Goal: Information Seeking & Learning: Learn about a topic

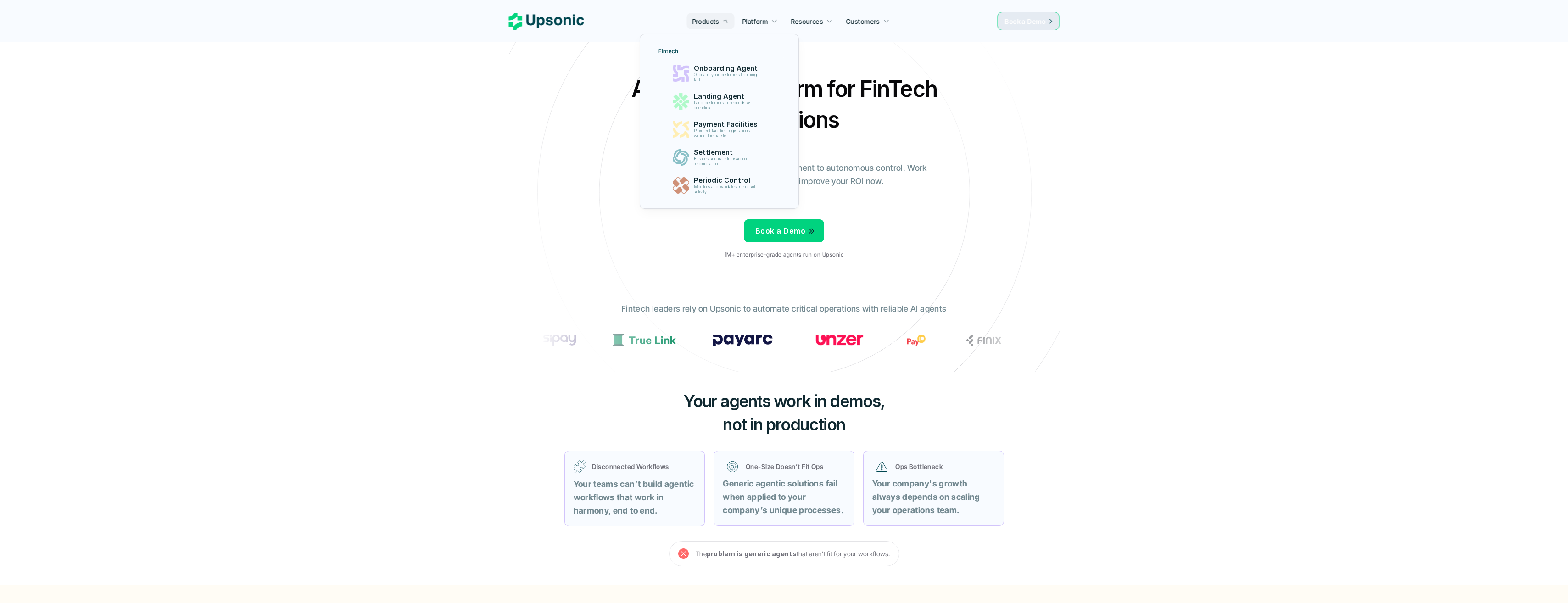
click at [728, 16] on link "Products" at bounding box center [710, 21] width 47 height 16
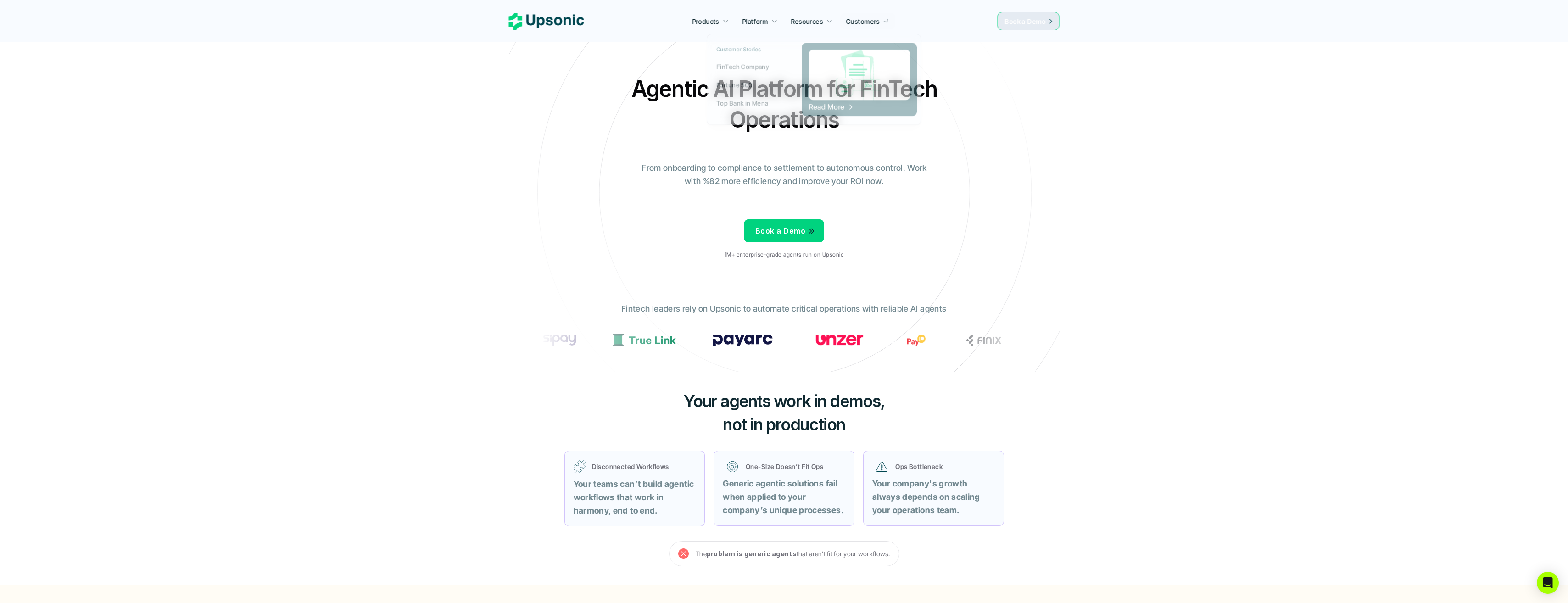
click at [875, 22] on p "Customers" at bounding box center [863, 21] width 34 height 10
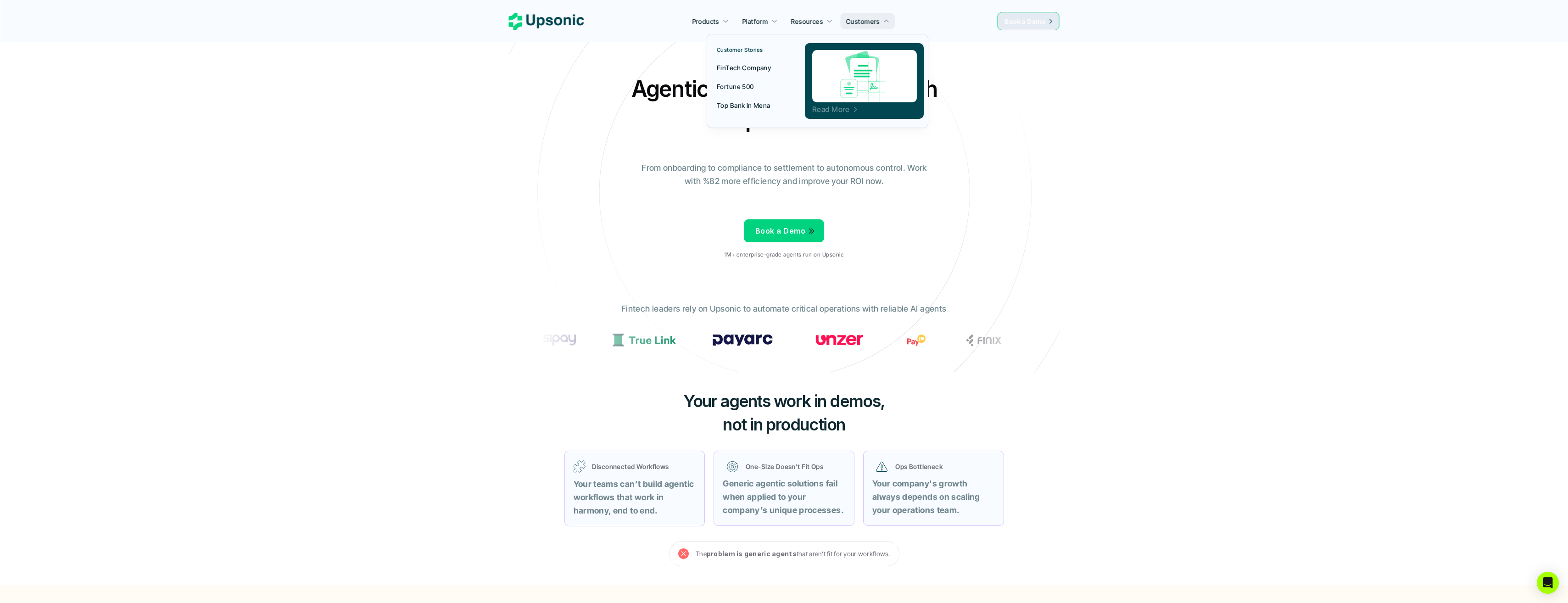
click at [837, 111] on span "Read More" at bounding box center [830, 109] width 37 height 9
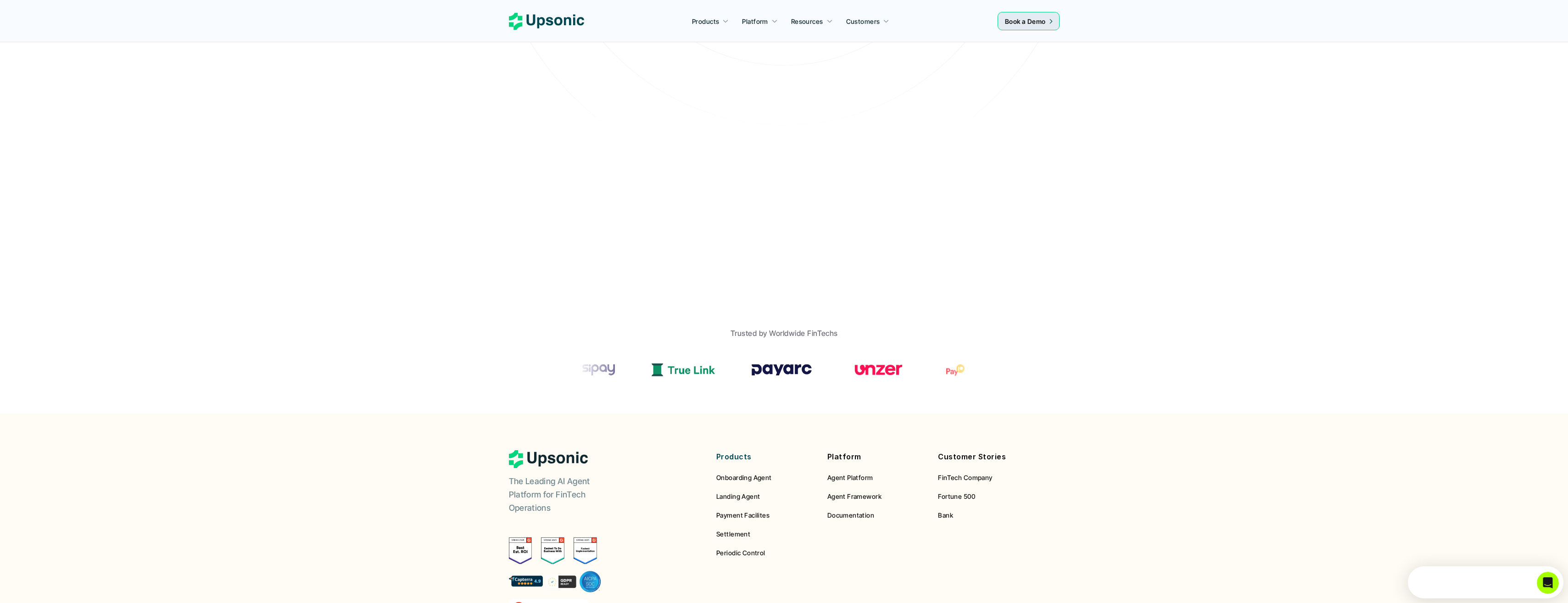
scroll to position [469, 0]
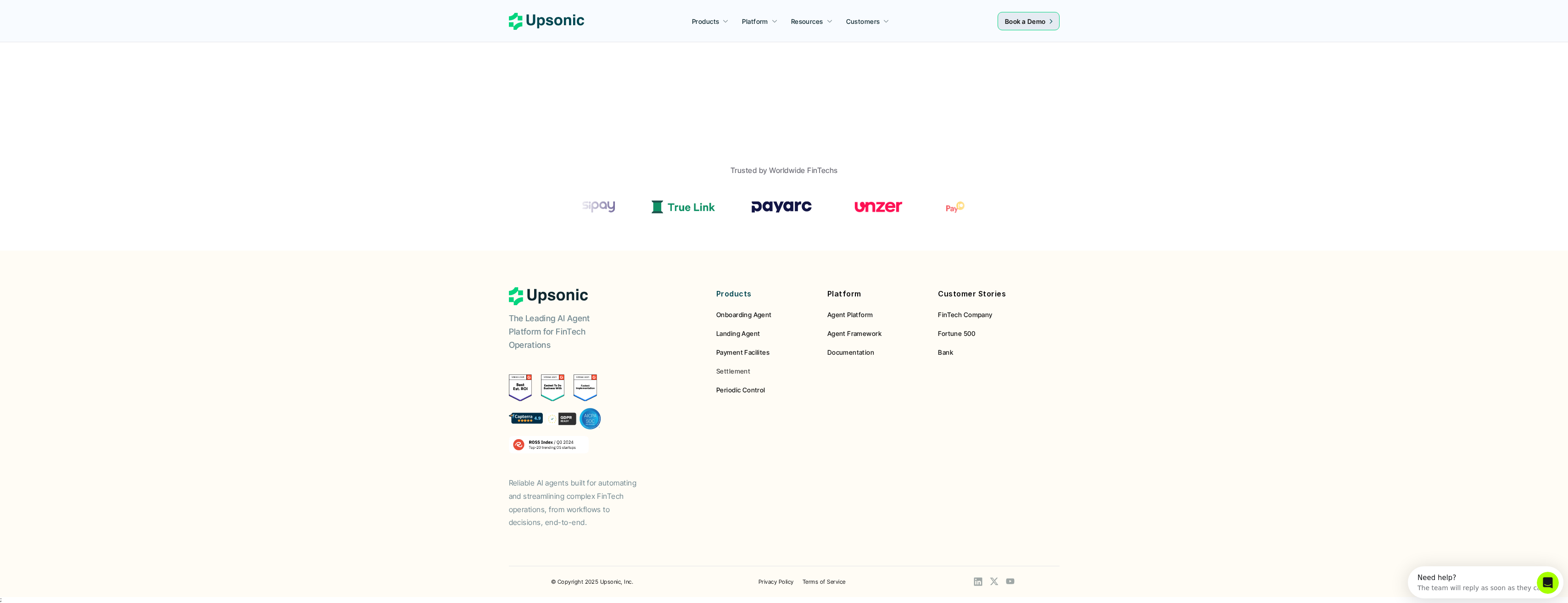
click at [692, 200] on ul at bounding box center [784, 207] width 404 height 37
click at [690, 207] on img at bounding box center [684, 206] width 63 height 13
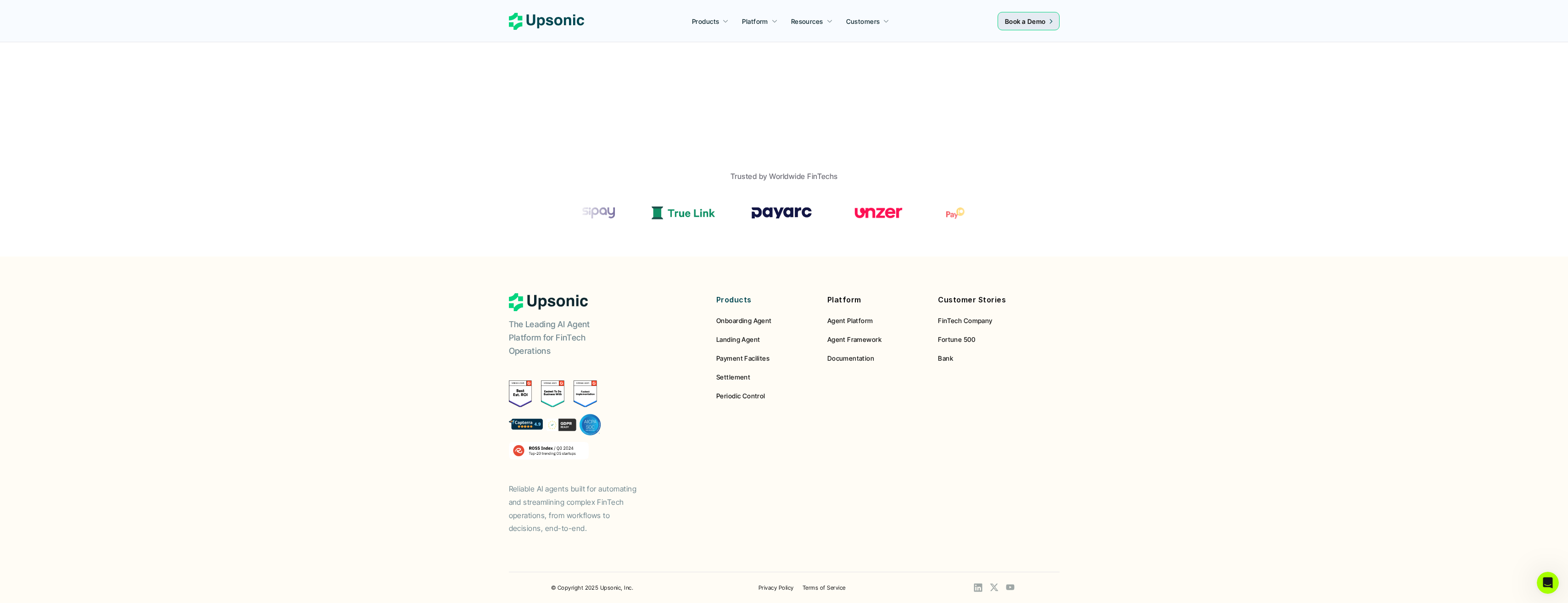
drag, startPoint x: 690, startPoint y: 204, endPoint x: 664, endPoint y: 211, distance: 26.9
drag, startPoint x: 664, startPoint y: 211, endPoint x: 654, endPoint y: 212, distance: 10.0
click at [737, 387] on div "Products Onboarding Agent Landing Agent Payment Facilites Settlement Periodic C…" at bounding box center [765, 347] width 97 height 107
click at [736, 393] on span "Periodic Control" at bounding box center [741, 396] width 49 height 8
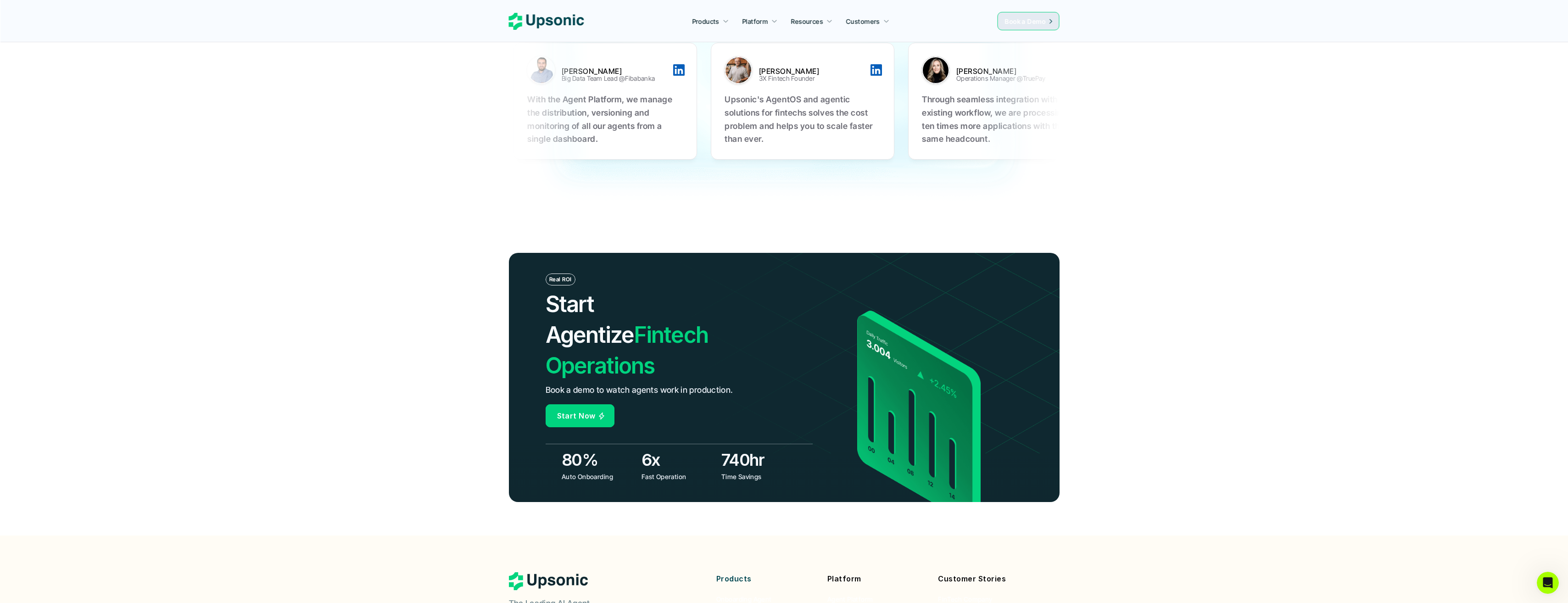
scroll to position [3223, 0]
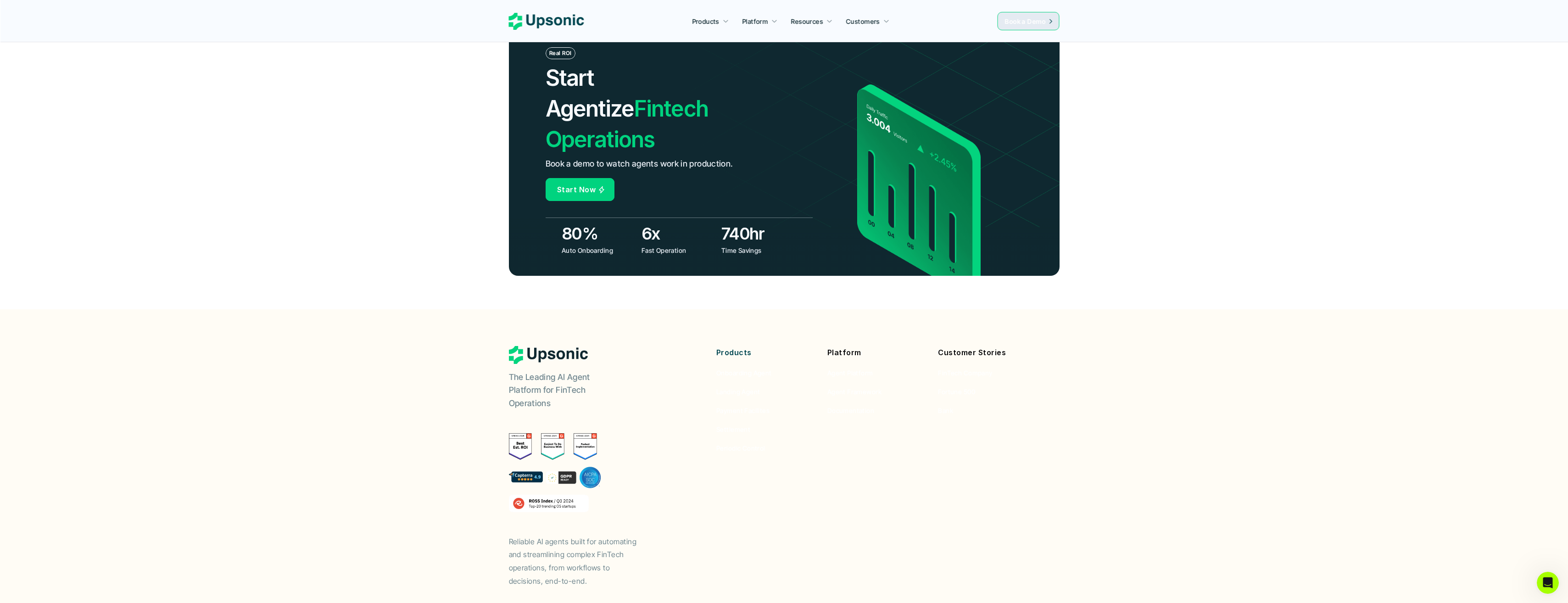
drag, startPoint x: 559, startPoint y: 131, endPoint x: 571, endPoint y: 126, distance: 13.0
click at [562, 183] on p "Start Now" at bounding box center [576, 190] width 38 height 13
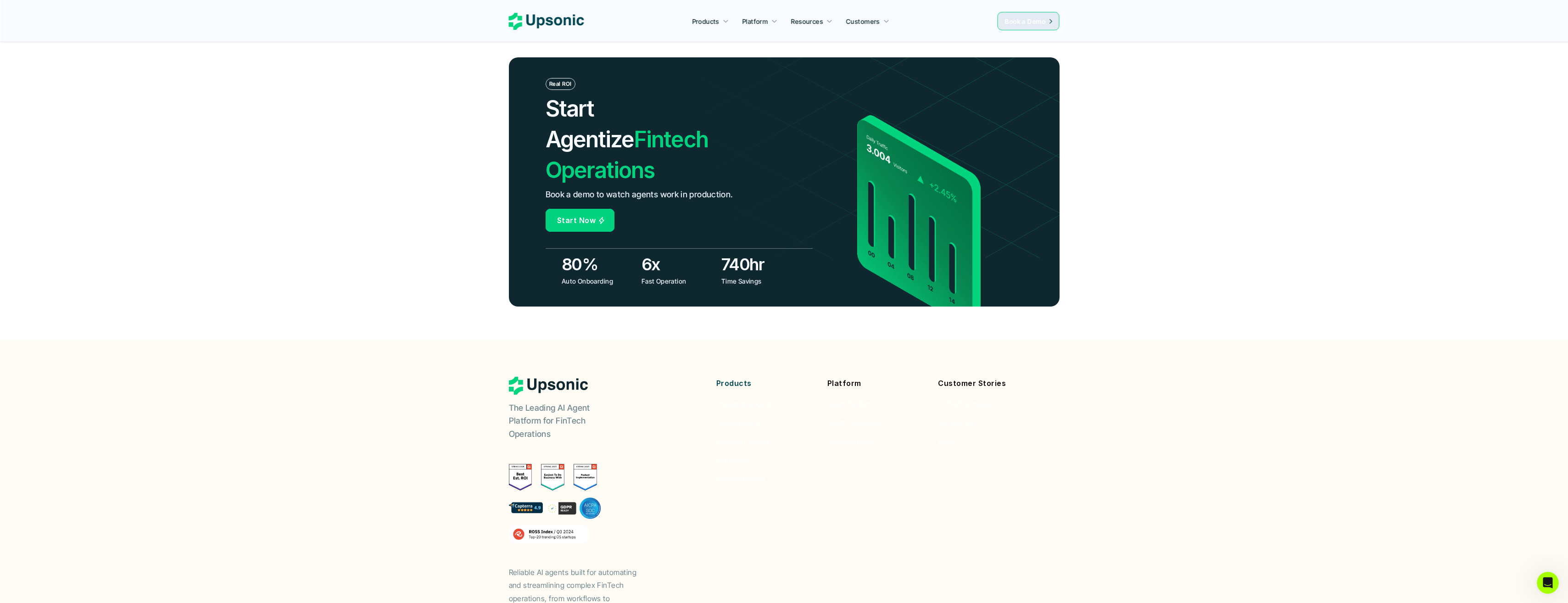
click at [733, 377] on p "Products" at bounding box center [765, 383] width 97 height 13
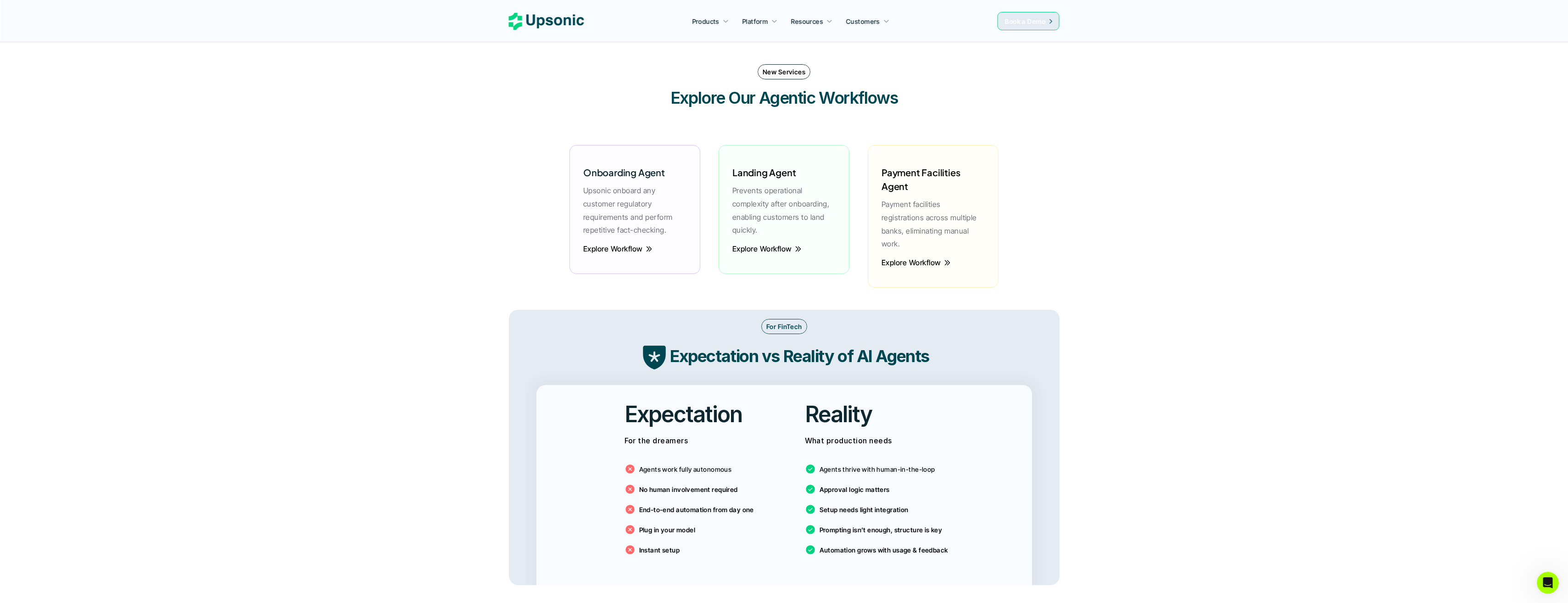
scroll to position [1205, 0]
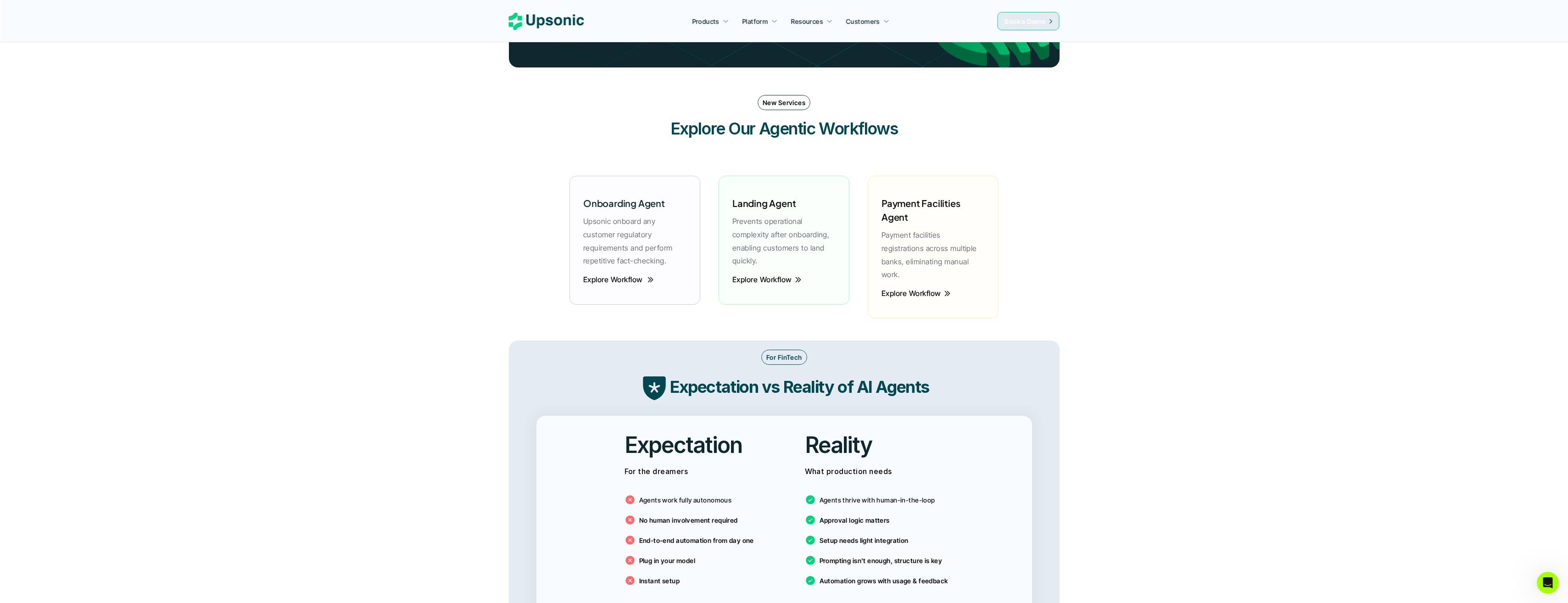
click at [624, 279] on p "Explore Workflow" at bounding box center [613, 280] width 60 height 2
click at [779, 280] on p "Explore Workflow" at bounding box center [762, 280] width 60 height 2
click at [919, 292] on p "Explore Workflow" at bounding box center [911, 293] width 60 height 2
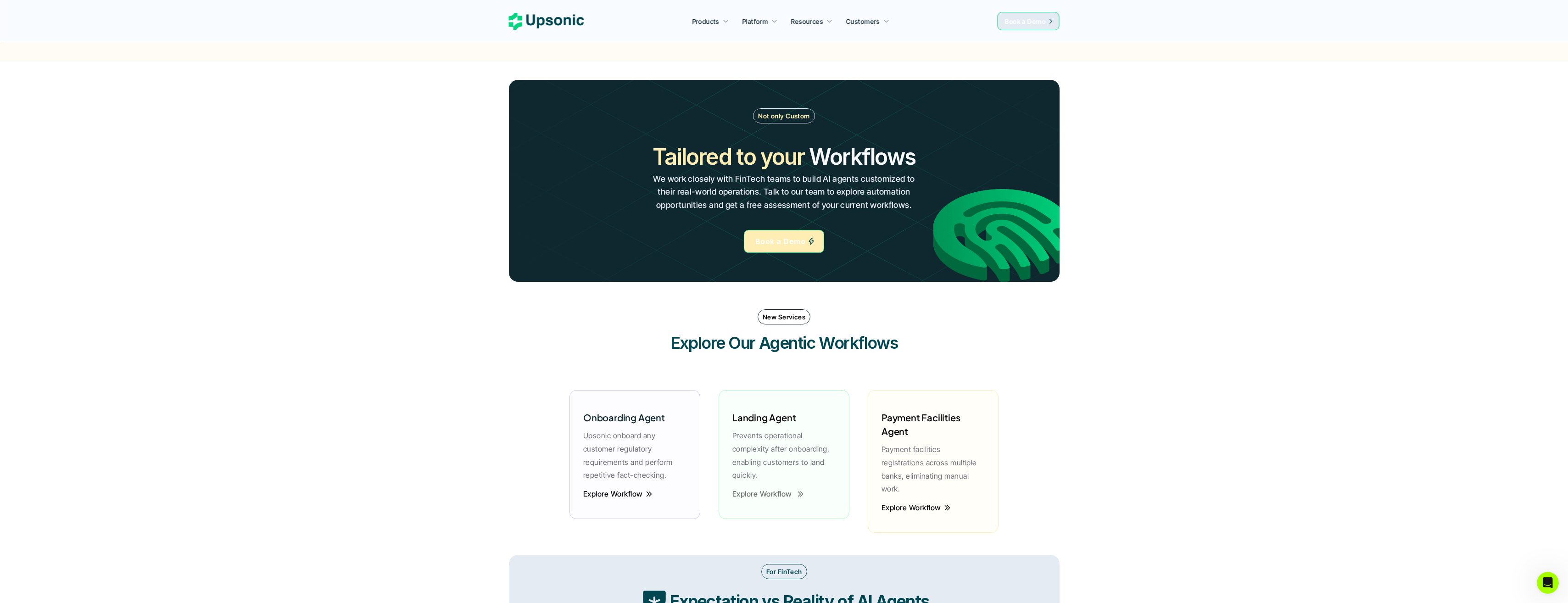
click at [752, 493] on p "Explore Workflow" at bounding box center [762, 494] width 60 height 2
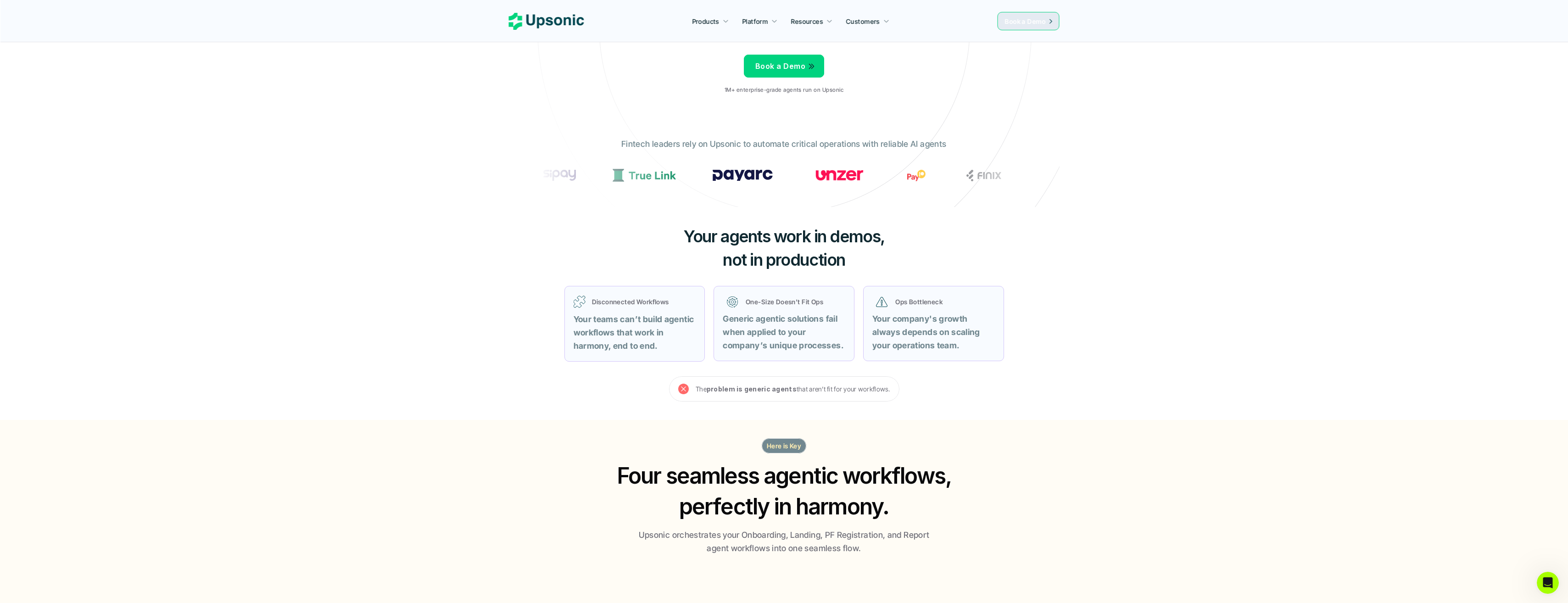
scroll to position [0, 0]
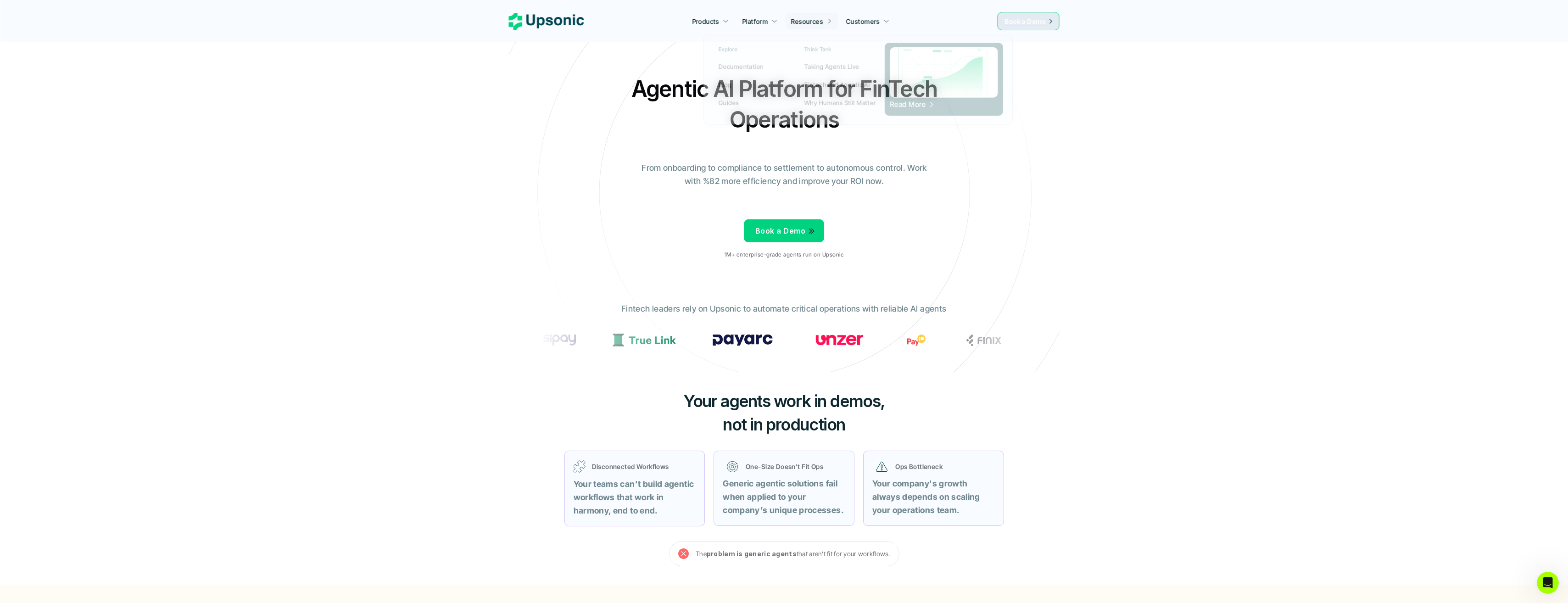
click at [791, 12] on div "Products Platform Resources Customers Book a Demo" at bounding box center [784, 21] width 551 height 18
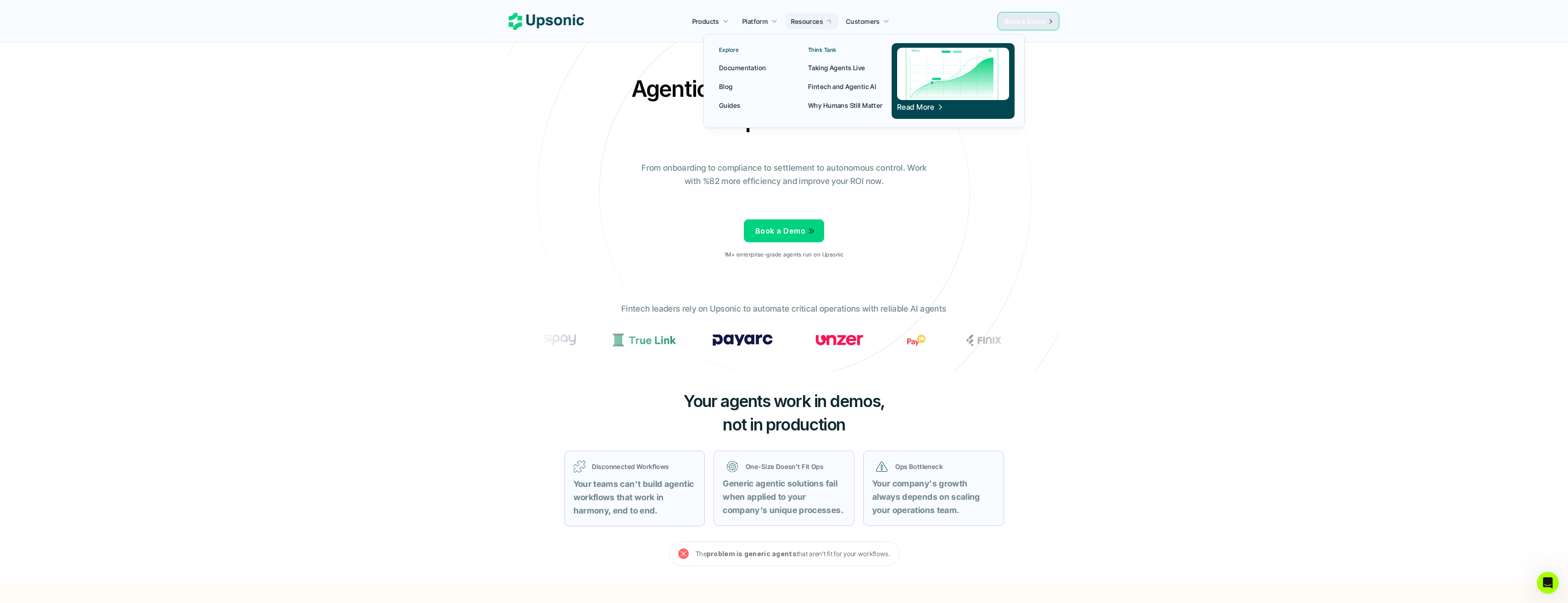
click at [801, 27] on div at bounding box center [864, 70] width 321 height 115
drag, startPoint x: 847, startPoint y: 69, endPoint x: 853, endPoint y: 111, distance: 42.4
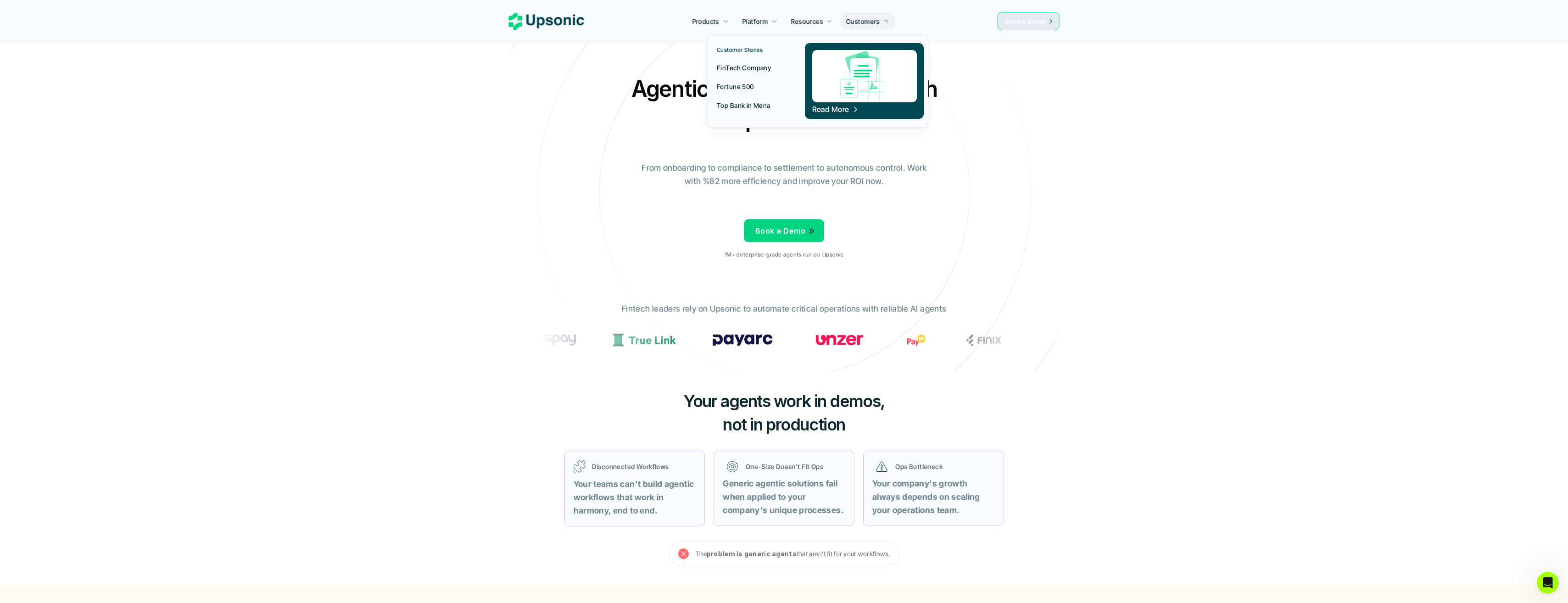
click at [864, 19] on p "Customers" at bounding box center [863, 21] width 34 height 10
click at [835, 103] on div "Read More" at bounding box center [864, 82] width 105 height 64
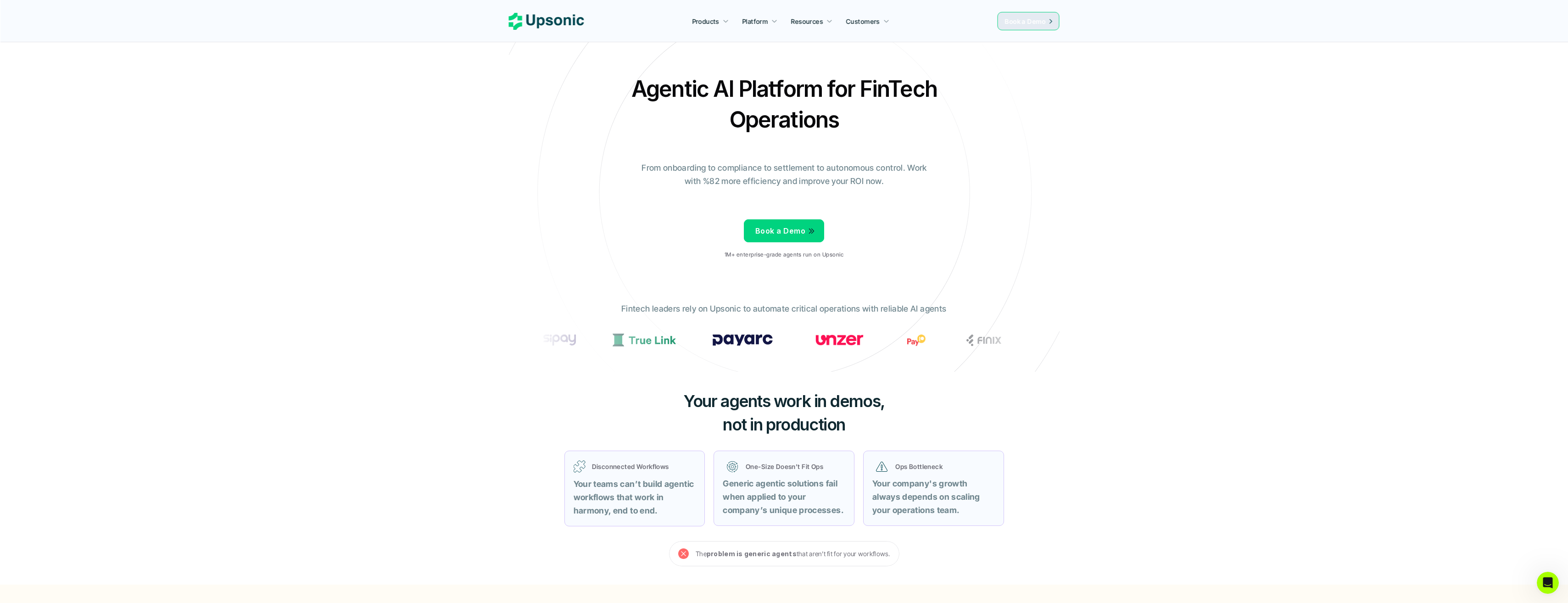
drag, startPoint x: 888, startPoint y: 232, endPoint x: 881, endPoint y: 151, distance: 81.3
click at [873, 153] on section "Agentic AI Platform for FinTech Operations From onboarding to compliance to set…" at bounding box center [784, 186] width 551 height 372
drag, startPoint x: 1175, startPoint y: 182, endPoint x: 1017, endPoint y: 84, distance: 185.9
click at [706, 26] on link "Products" at bounding box center [710, 21] width 47 height 16
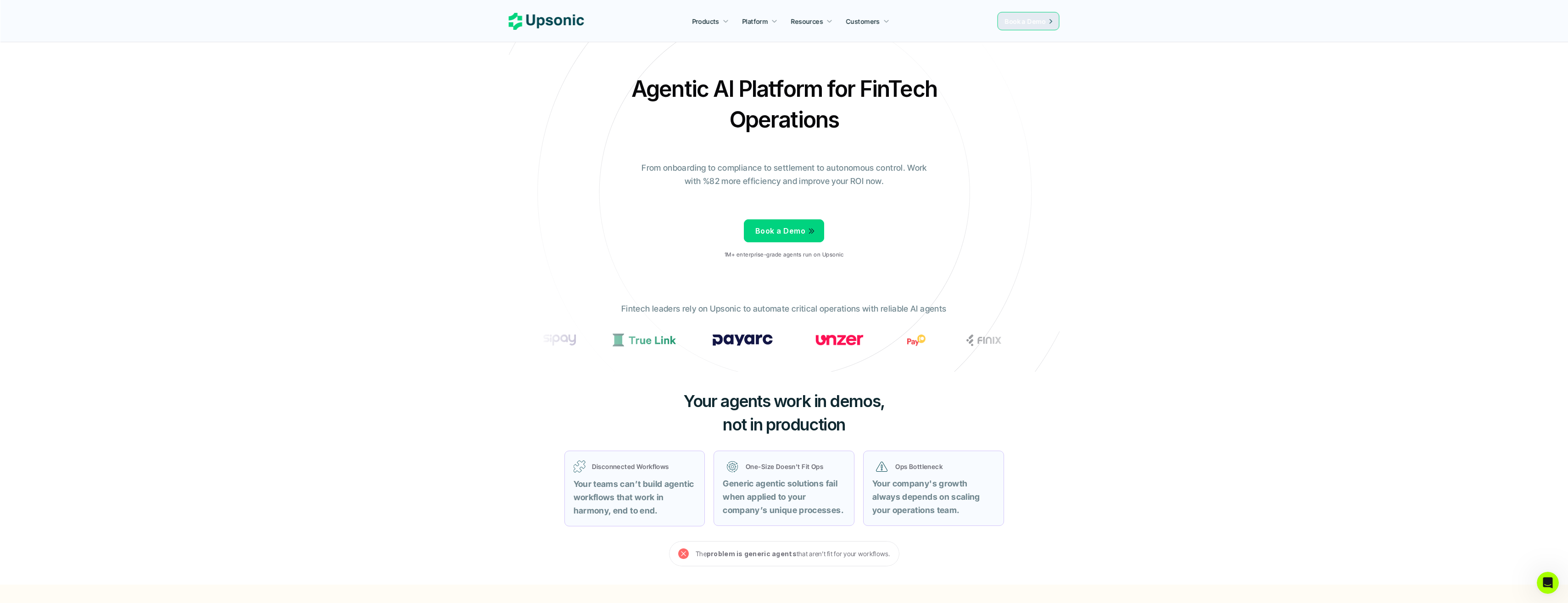
click at [542, 31] on nav "Products Platform Resources Customers Book a Demo" at bounding box center [784, 21] width 1568 height 42
click at [547, 23] on use at bounding box center [547, 21] width 75 height 17
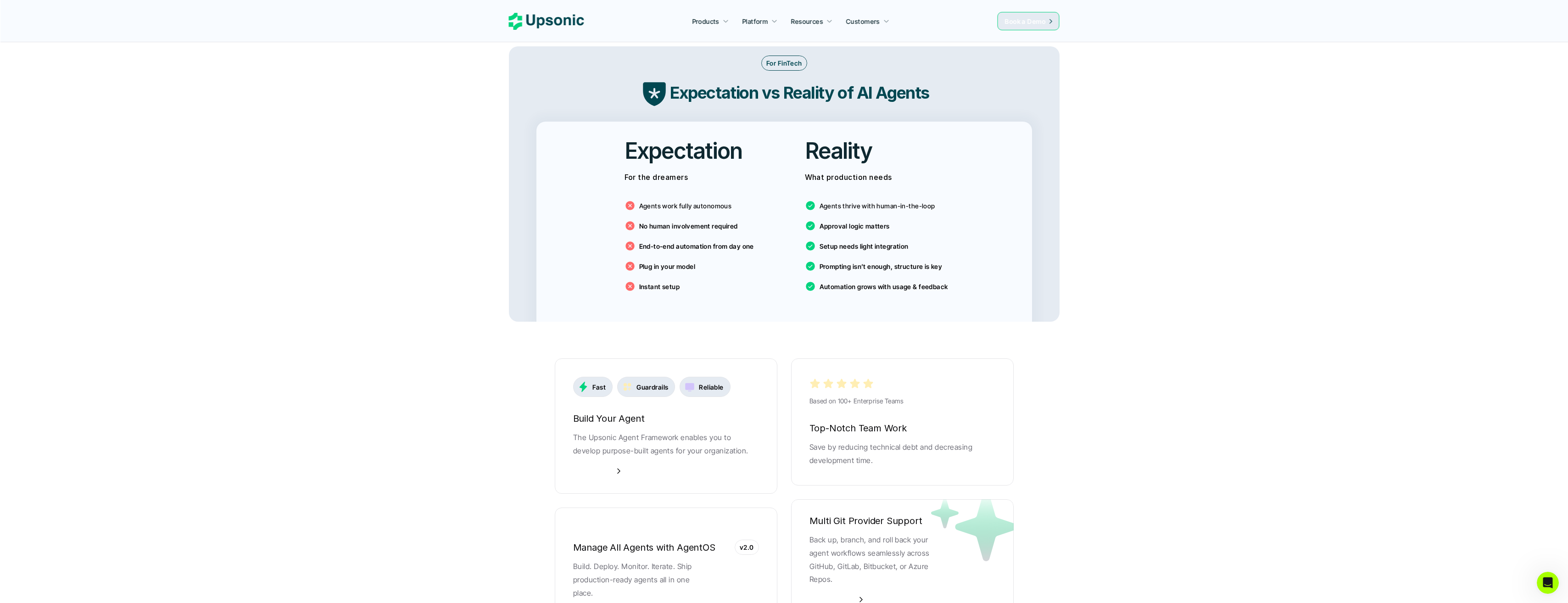
scroll to position [1774, 0]
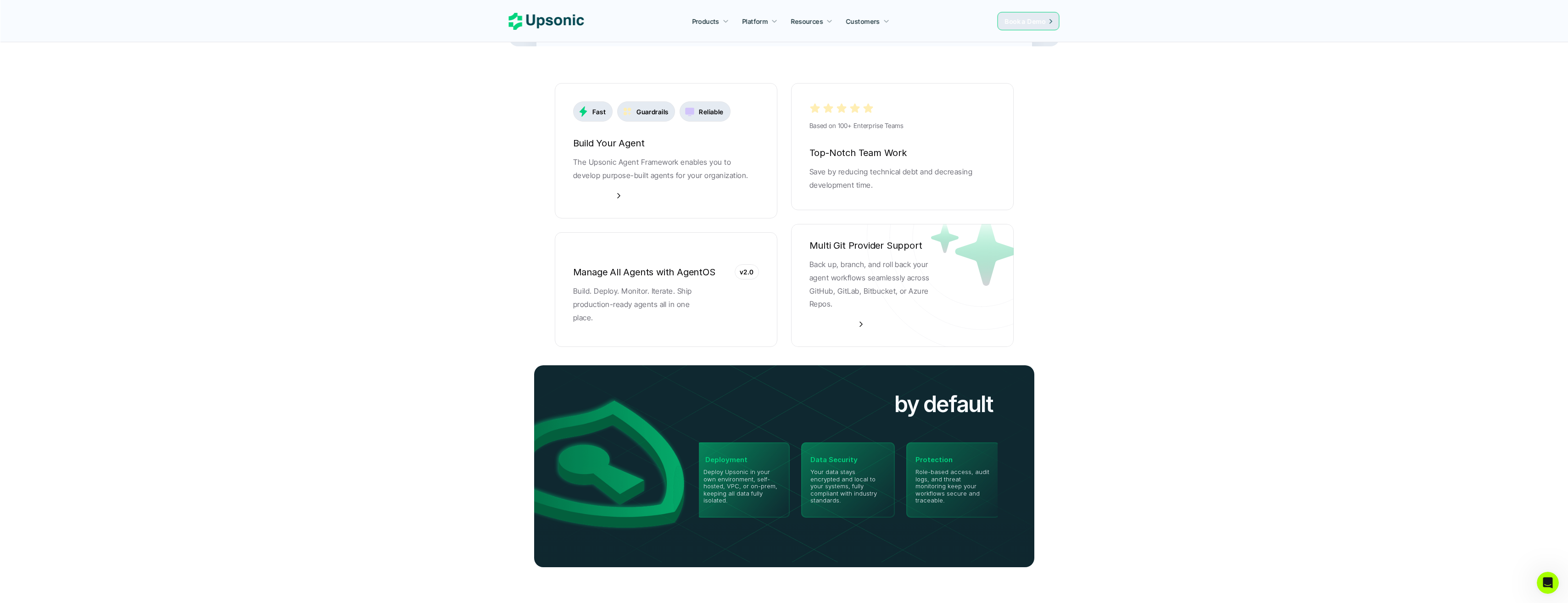
click at [592, 102] on div "Fast" at bounding box center [593, 111] width 40 height 20
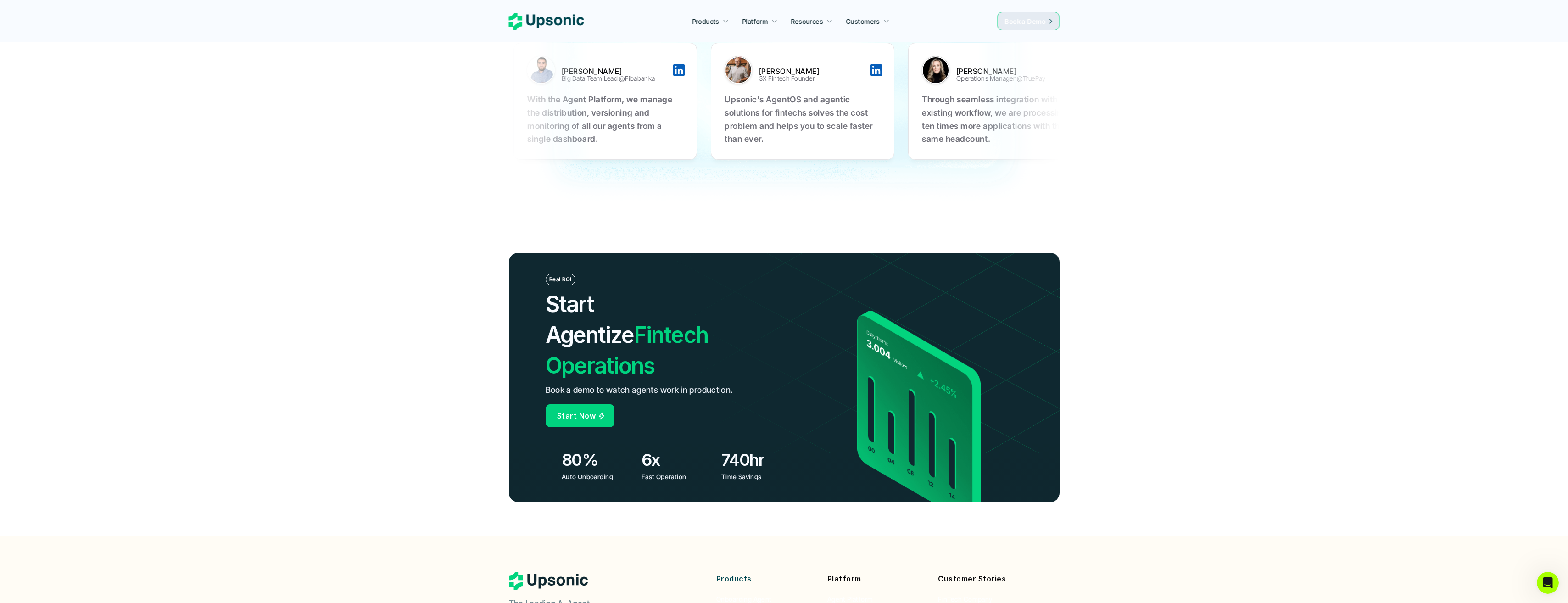
scroll to position [3223, 0]
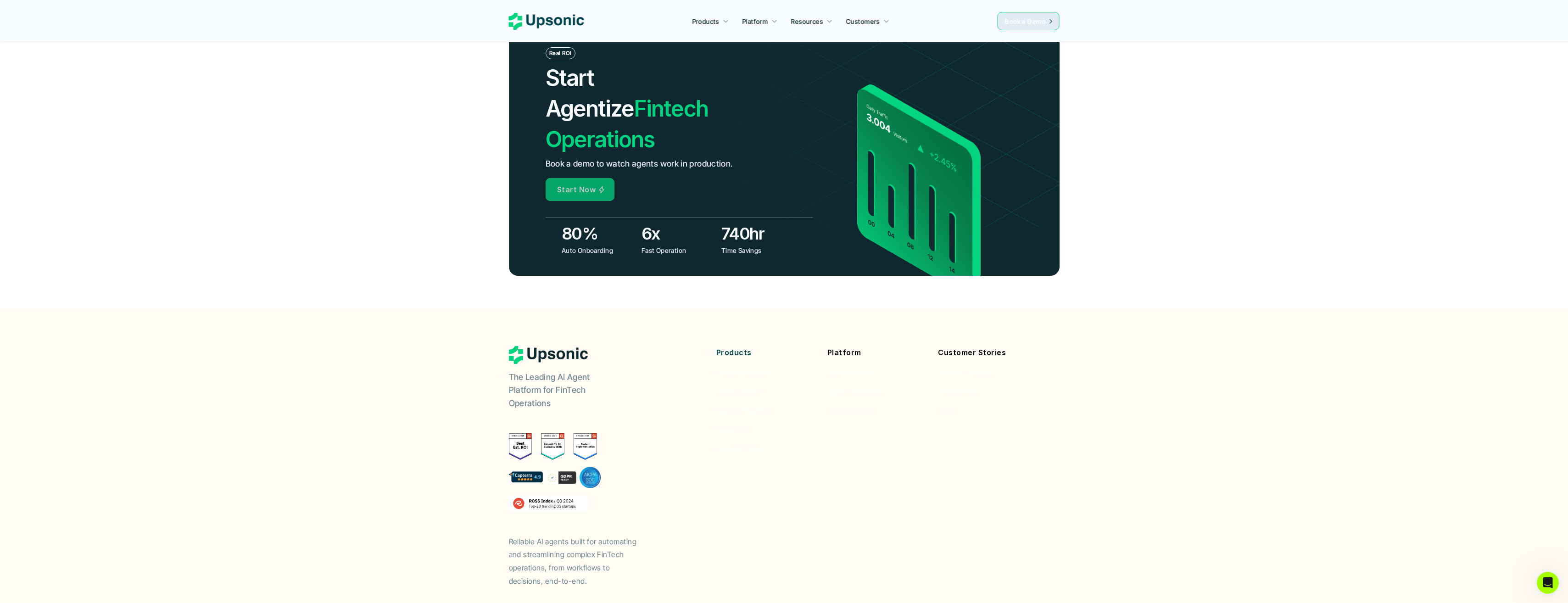
drag, startPoint x: 618, startPoint y: 148, endPoint x: 658, endPoint y: 181, distance: 51.9
click at [618, 148] on div "Real ROI Start Agentize Fintech Operations Book a demo to watch agents work in …" at bounding box center [679, 151] width 267 height 207
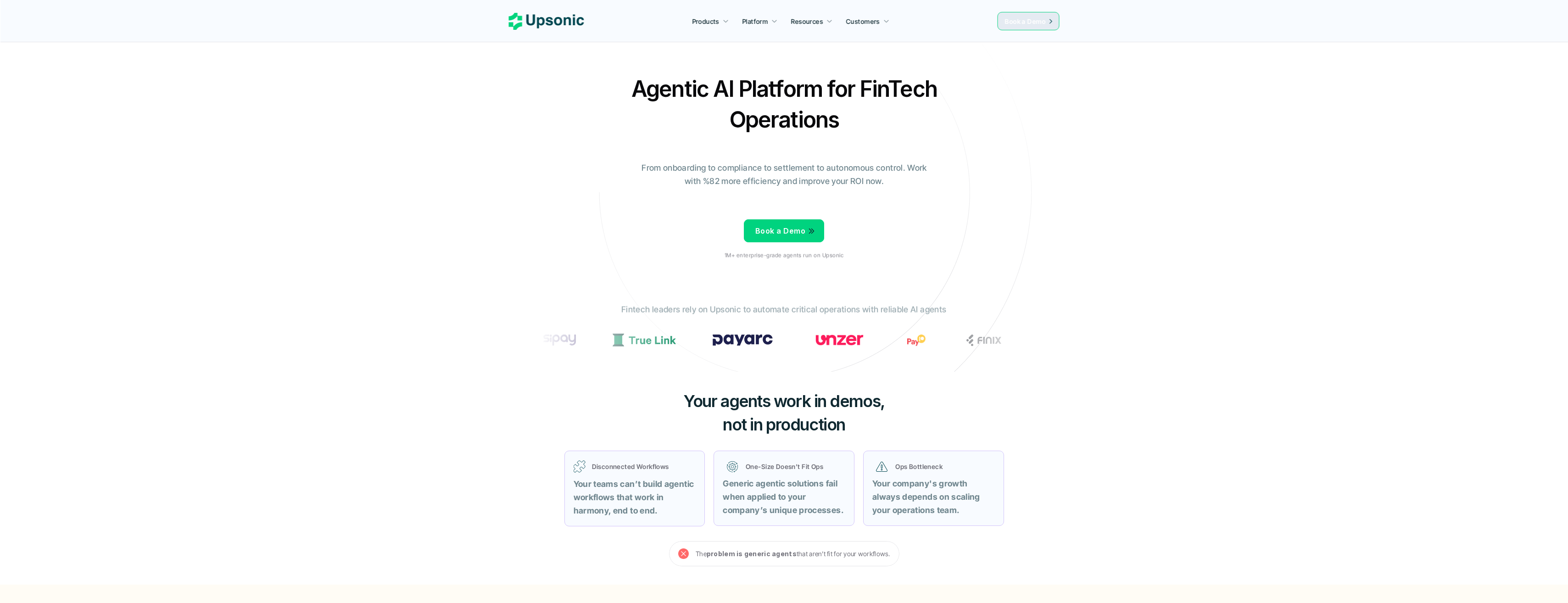
click at [816, 219] on div "Book a Demo 1M+ enterprise-grade agents run on Upsonic" at bounding box center [783, 240] width 119 height 51
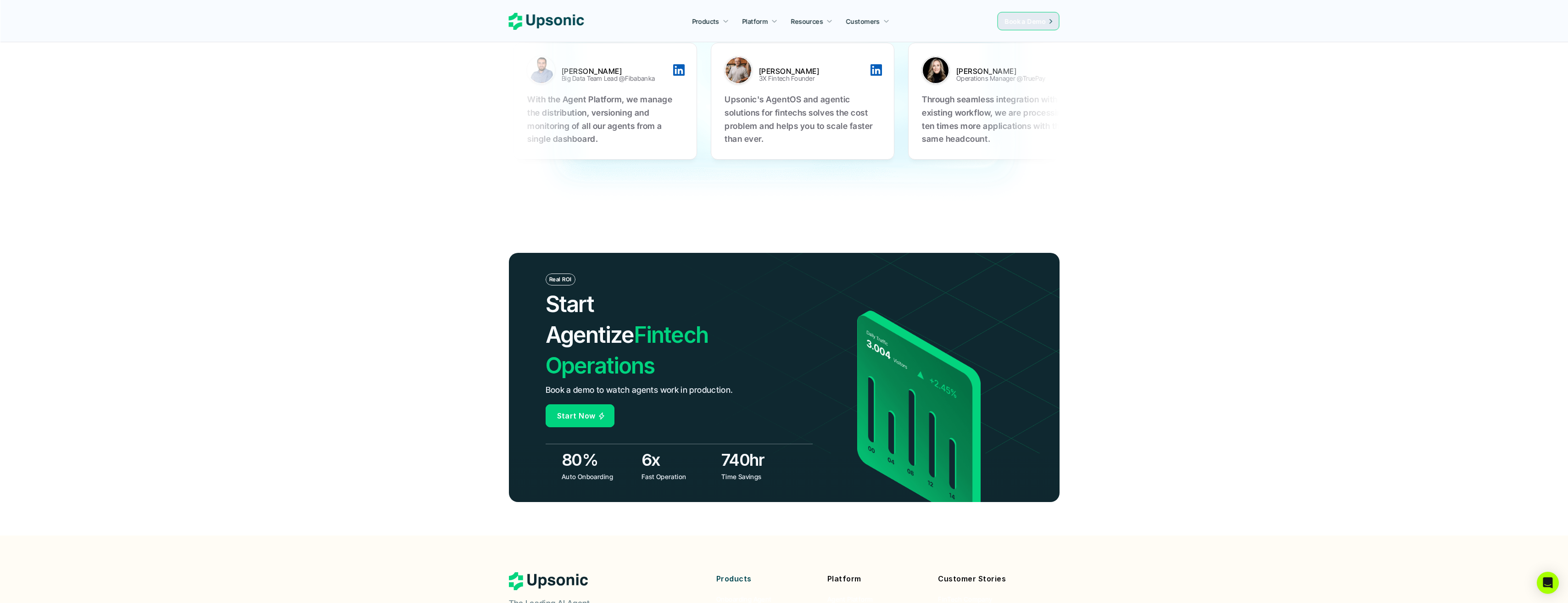
scroll to position [3223, 0]
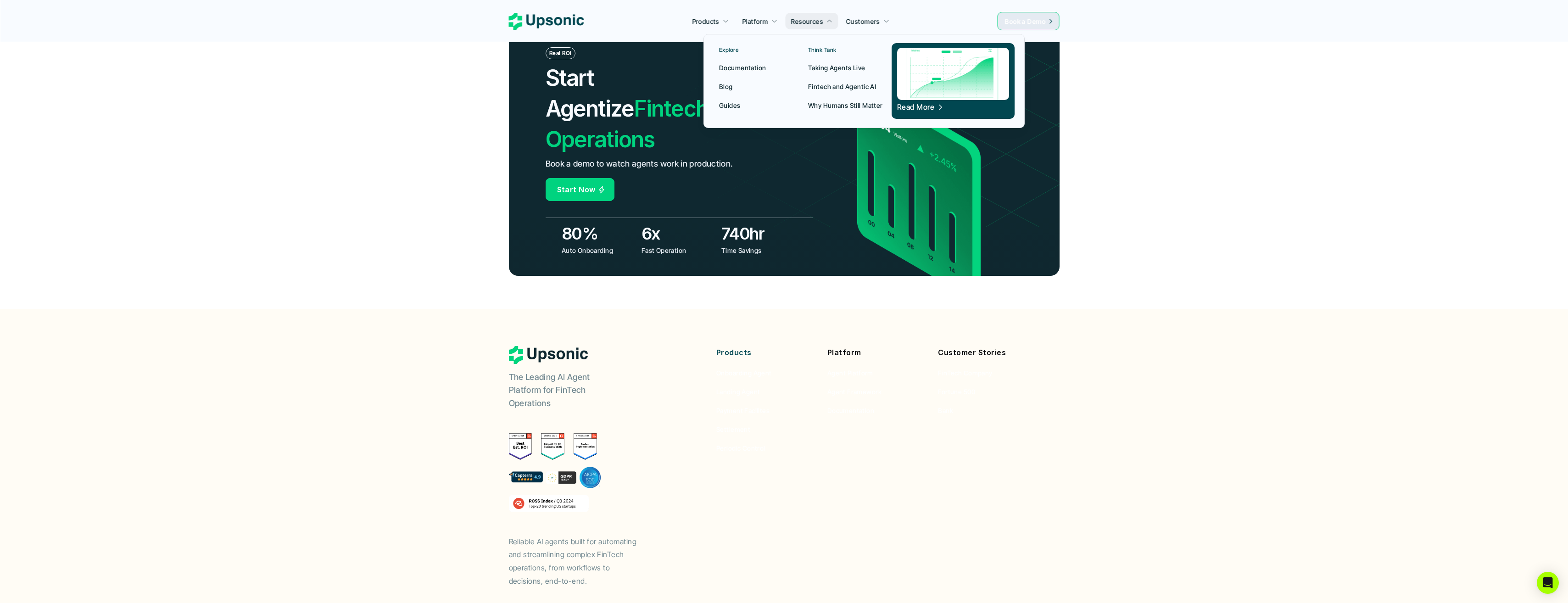
click at [859, 102] on p "Why Humans Still Matter" at bounding box center [845, 105] width 75 height 10
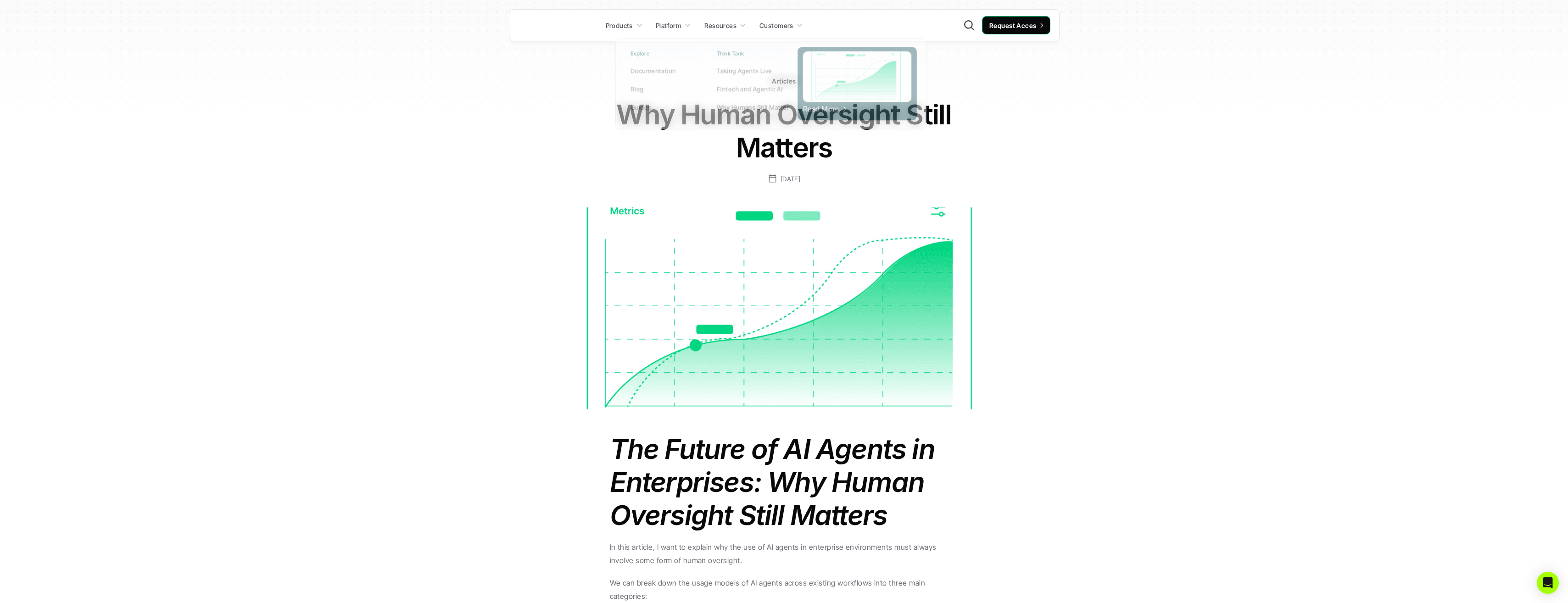
click at [724, 18] on link "Resources" at bounding box center [725, 25] width 53 height 16
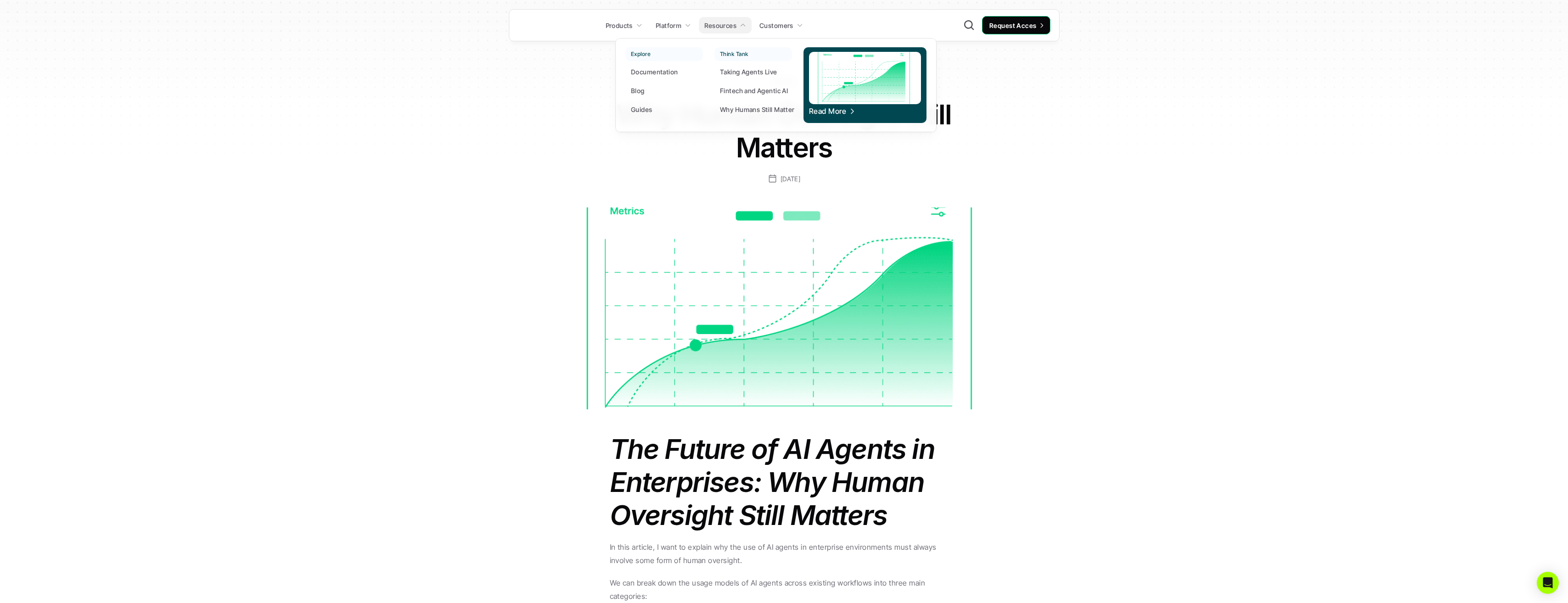
click at [744, 68] on p "Taking Agents Live" at bounding box center [749, 72] width 57 height 10
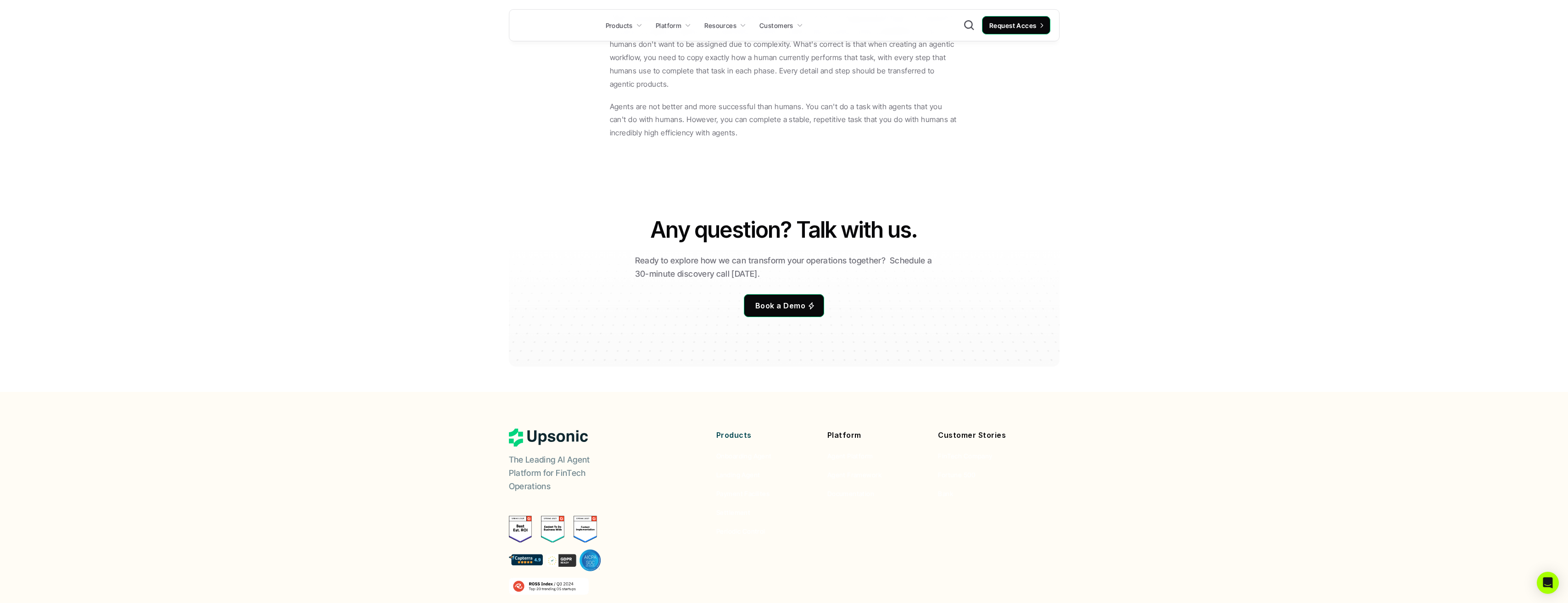
scroll to position [7292, 0]
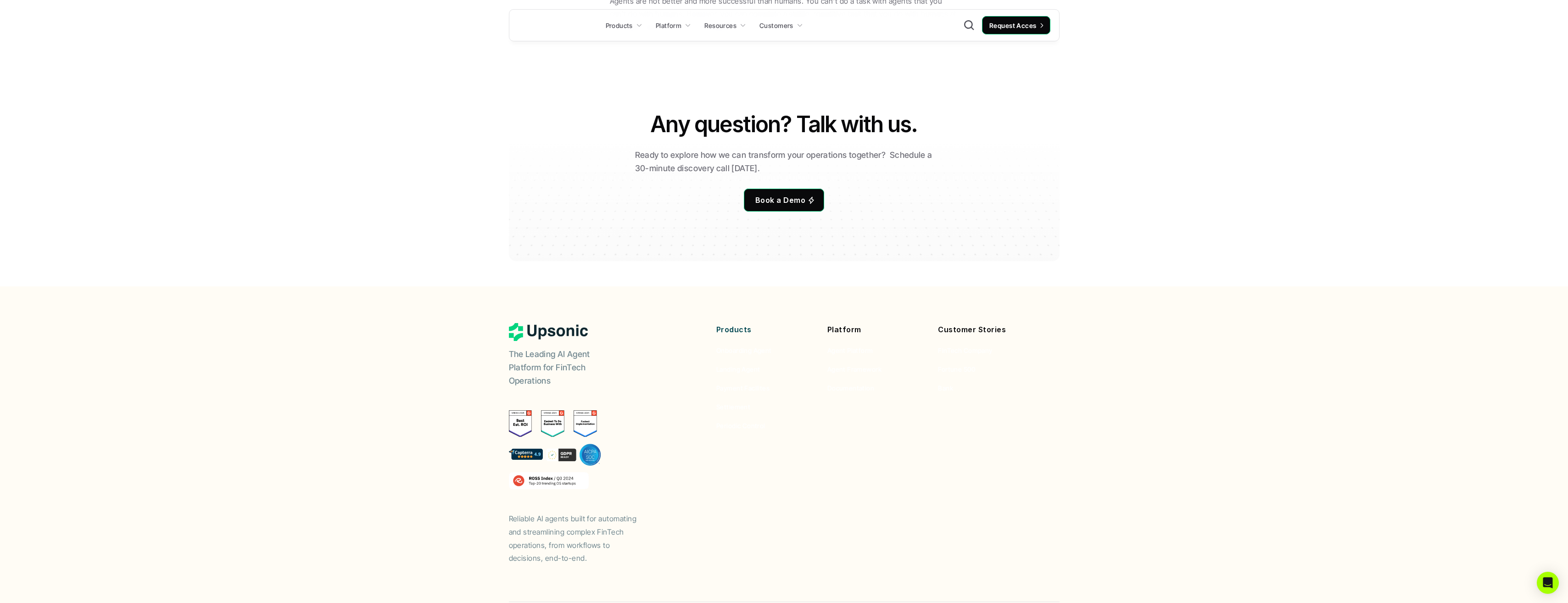
click at [843, 323] on p "Platform" at bounding box center [876, 330] width 97 height 13
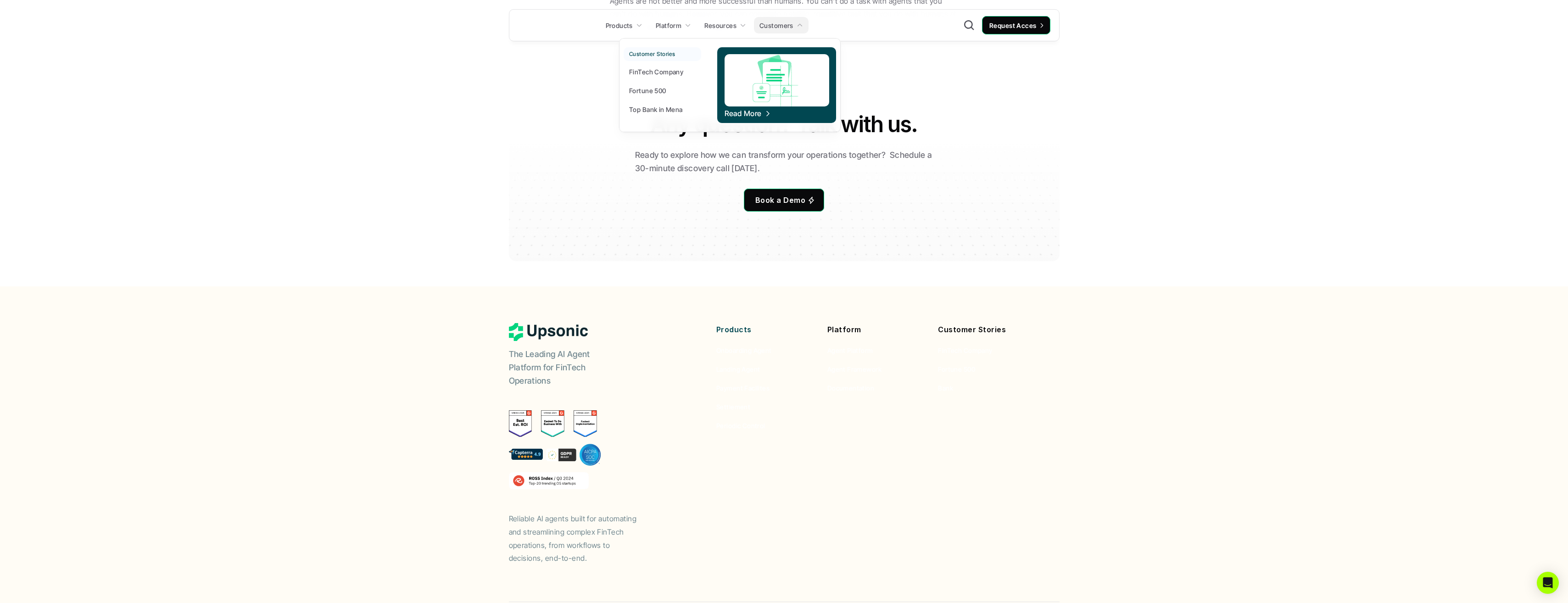
click at [655, 90] on p "Fortune 500" at bounding box center [648, 91] width 37 height 10
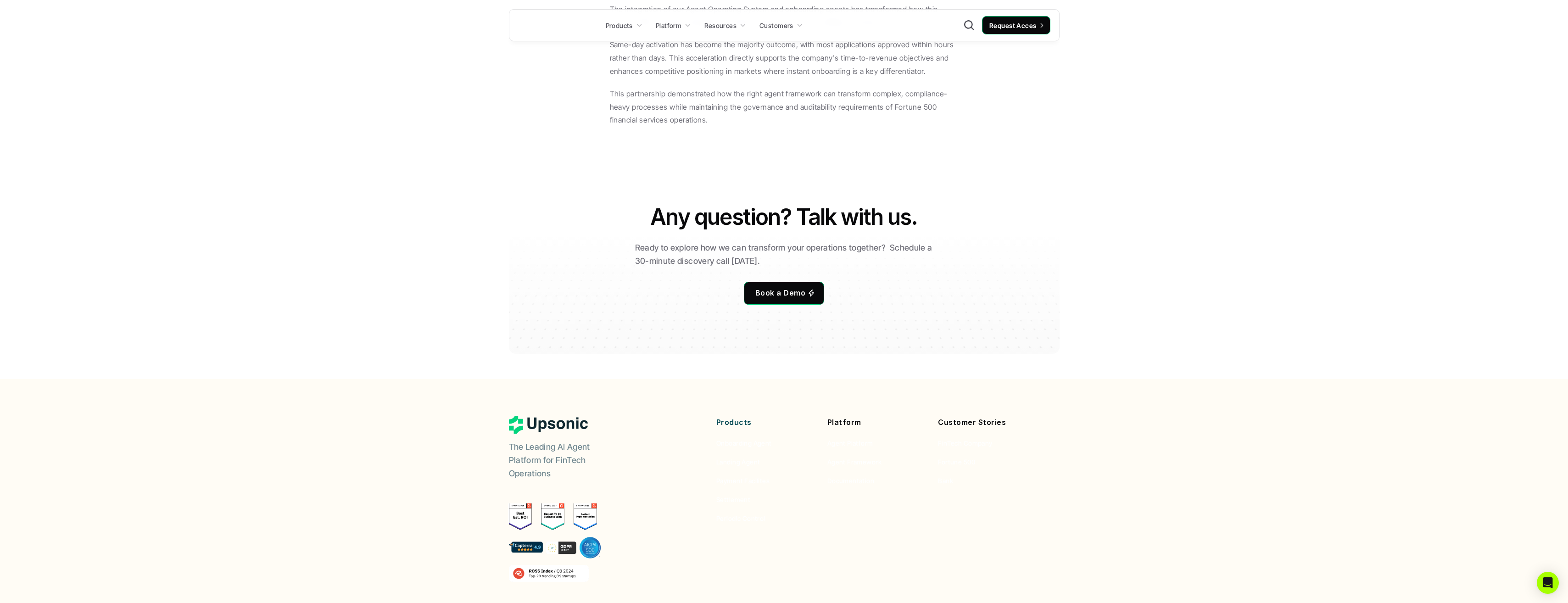
scroll to position [1428, 0]
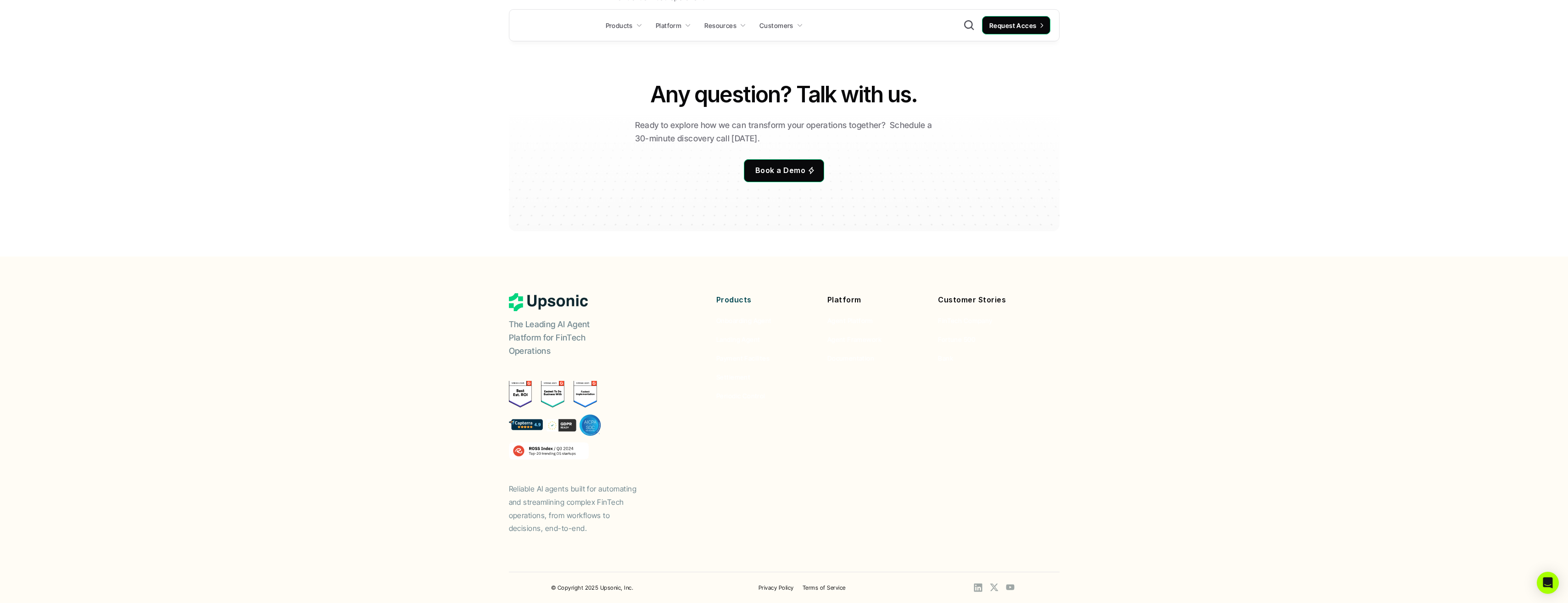
click at [542, 452] on img at bounding box center [548, 451] width 80 height 17
click at [611, 584] on link "© Copyright 2025 Upsonic, Inc." at bounding box center [592, 587] width 82 height 7
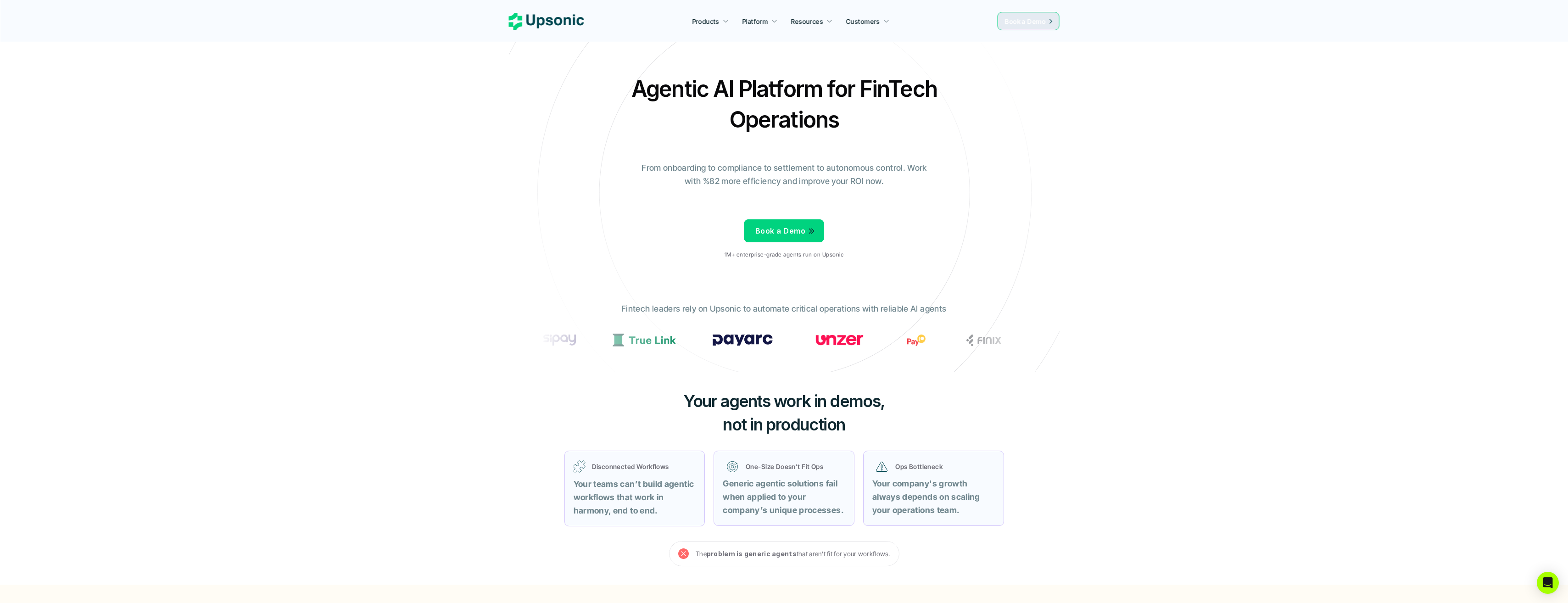
click at [594, 465] on p "Disconnected Workflows" at bounding box center [644, 466] width 104 height 10
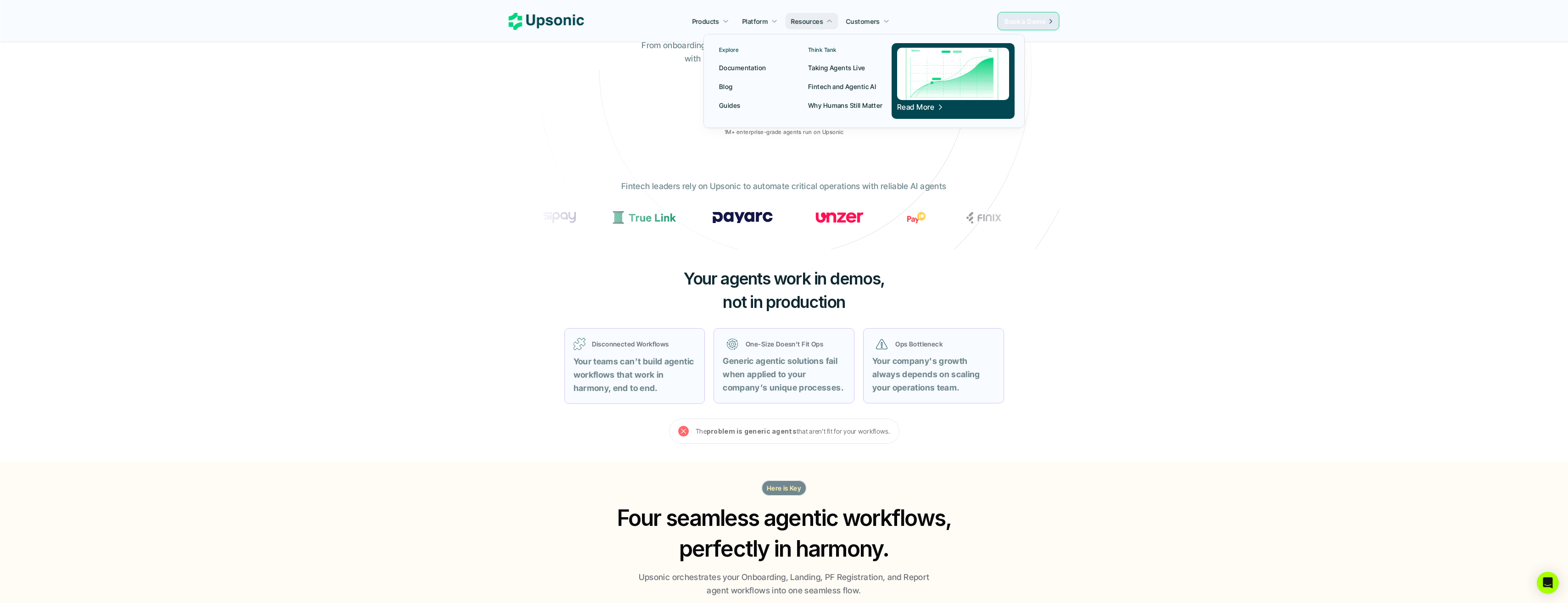
scroll to position [826, 0]
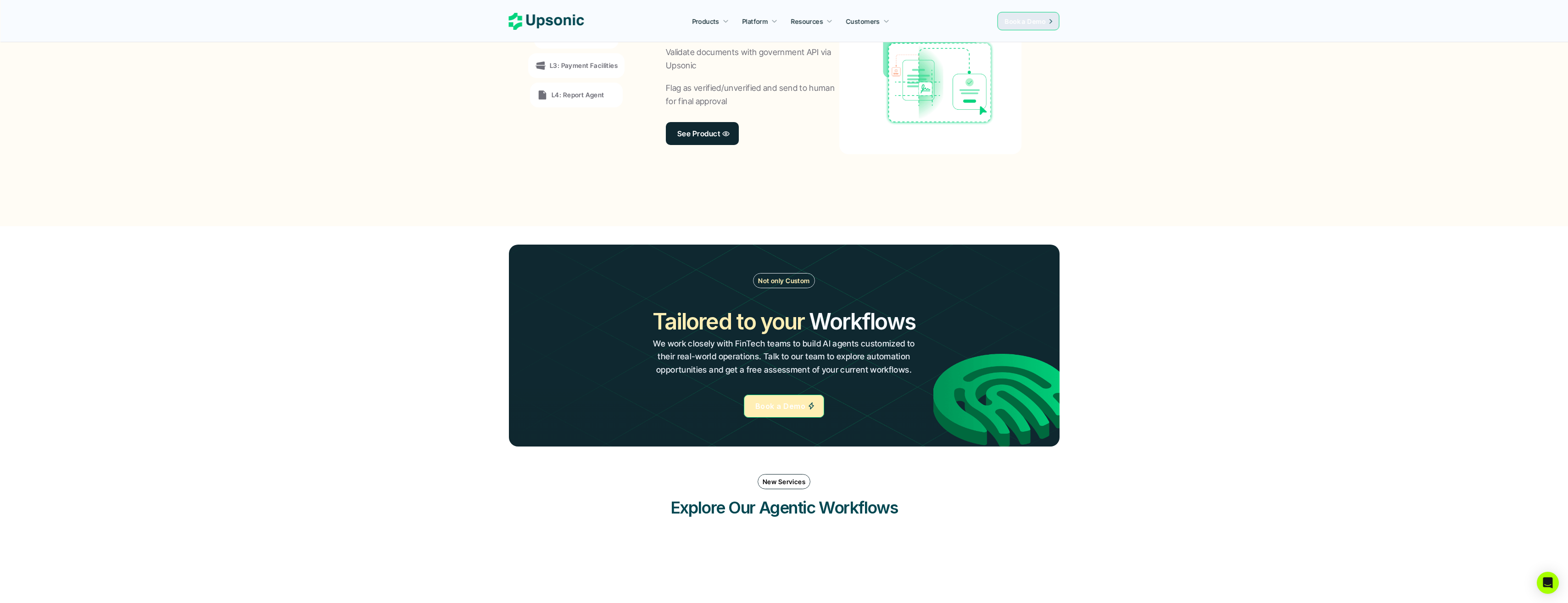
click at [569, 88] on div "L4: Report Agent" at bounding box center [576, 95] width 93 height 25
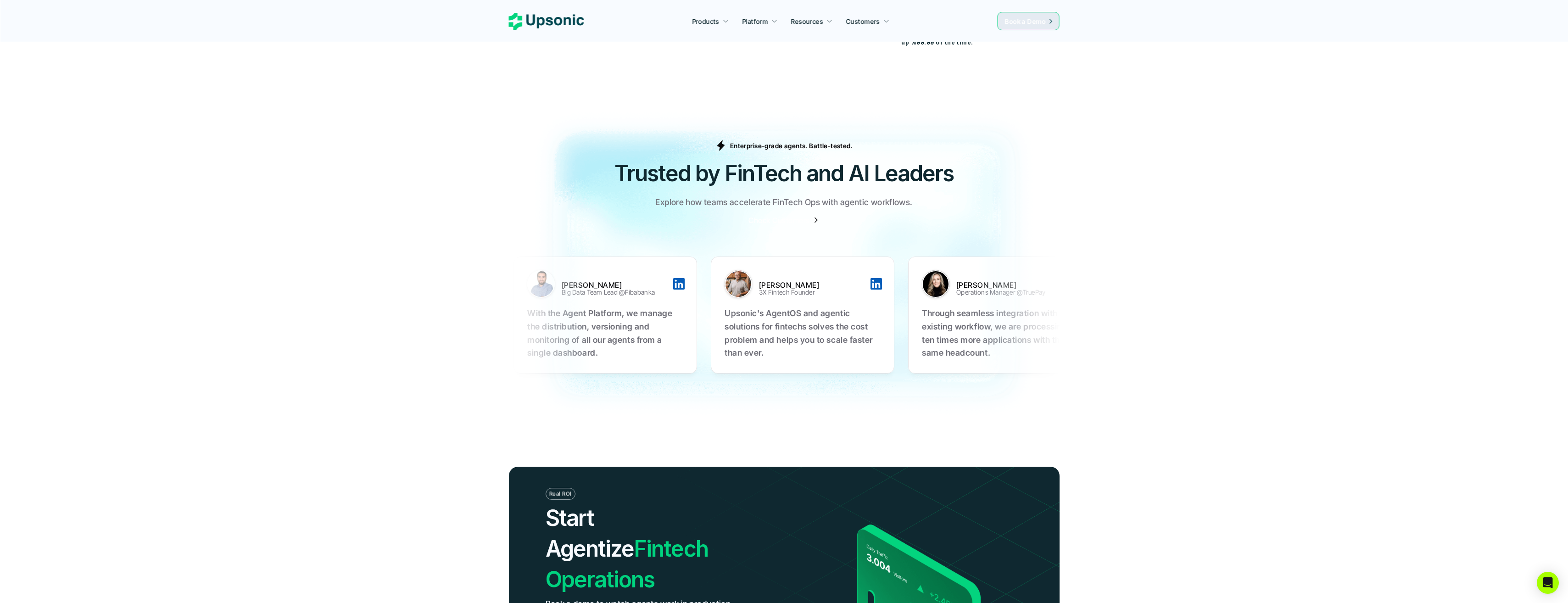
scroll to position [3223, 0]
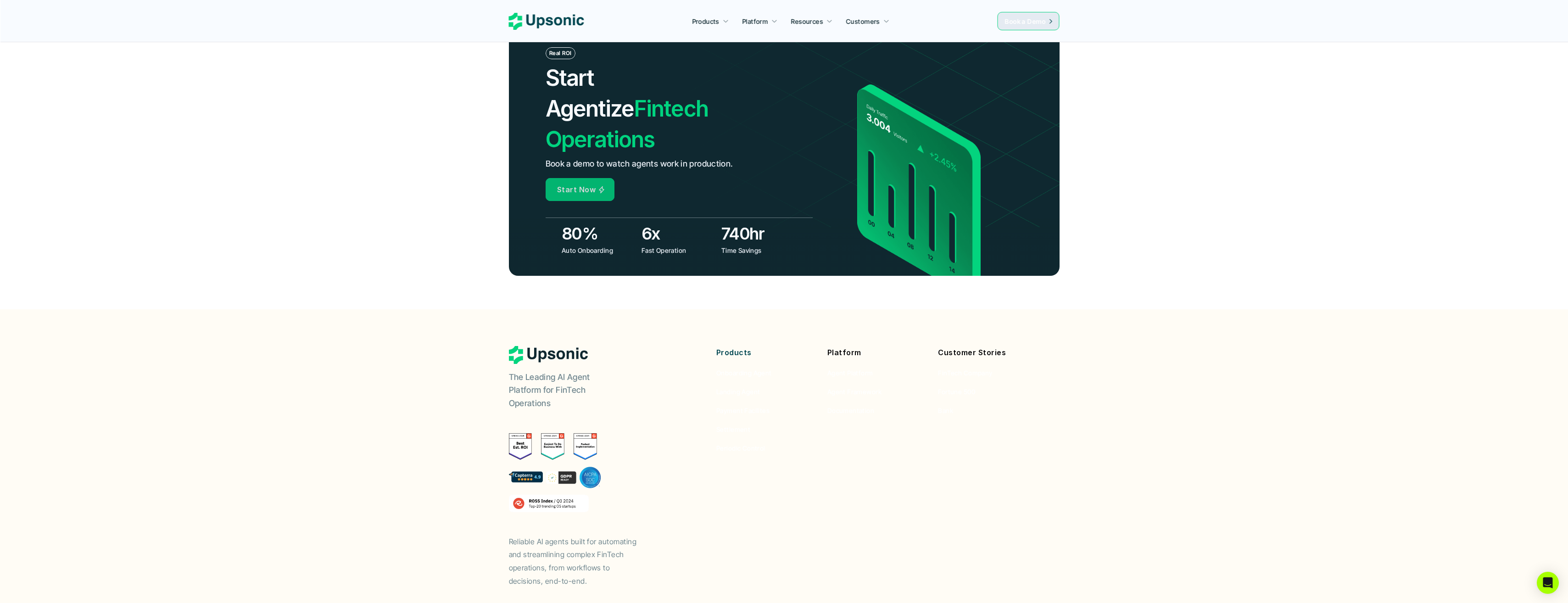
click at [612, 147] on div "Real ROI Start Agentize Fintech Operations Book a demo to watch agents work in …" at bounding box center [679, 124] width 267 height 154
drag, startPoint x: 581, startPoint y: 141, endPoint x: 584, endPoint y: 130, distance: 11.4
click at [581, 185] on span "Start Now" at bounding box center [576, 189] width 38 height 9
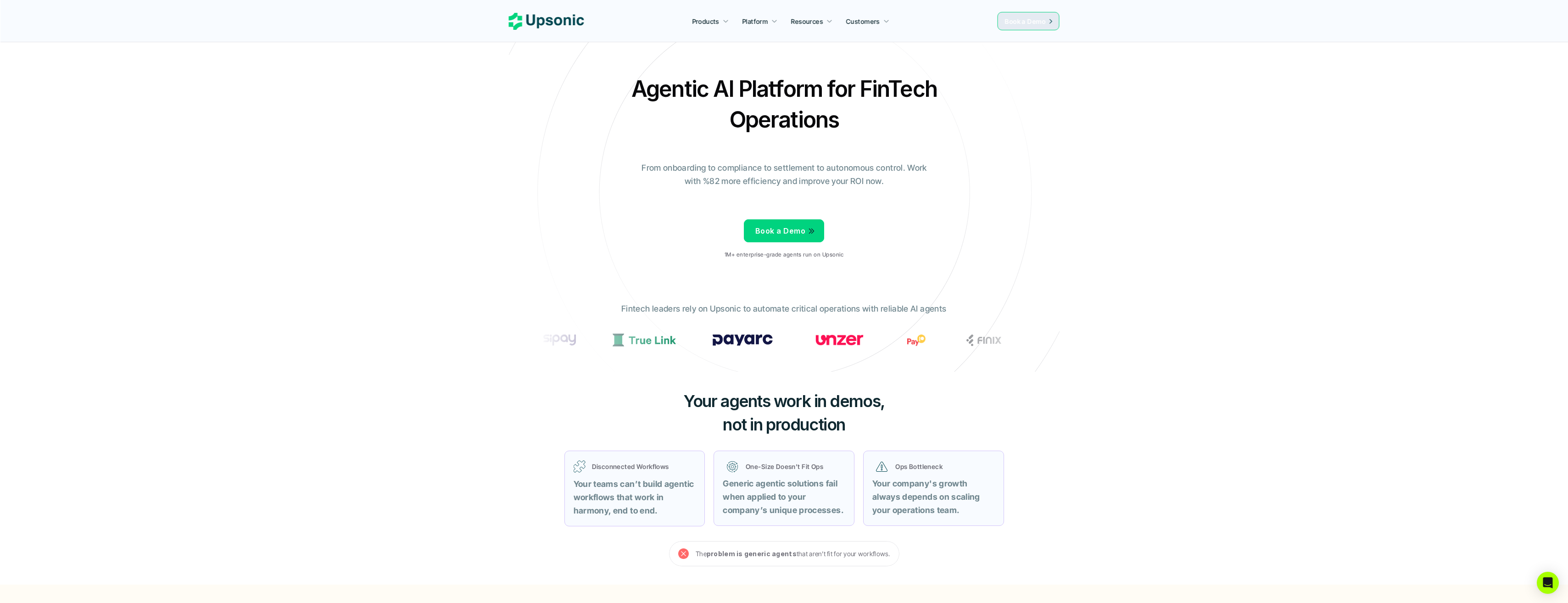
scroll to position [153, 0]
